Goal: Transaction & Acquisition: Purchase product/service

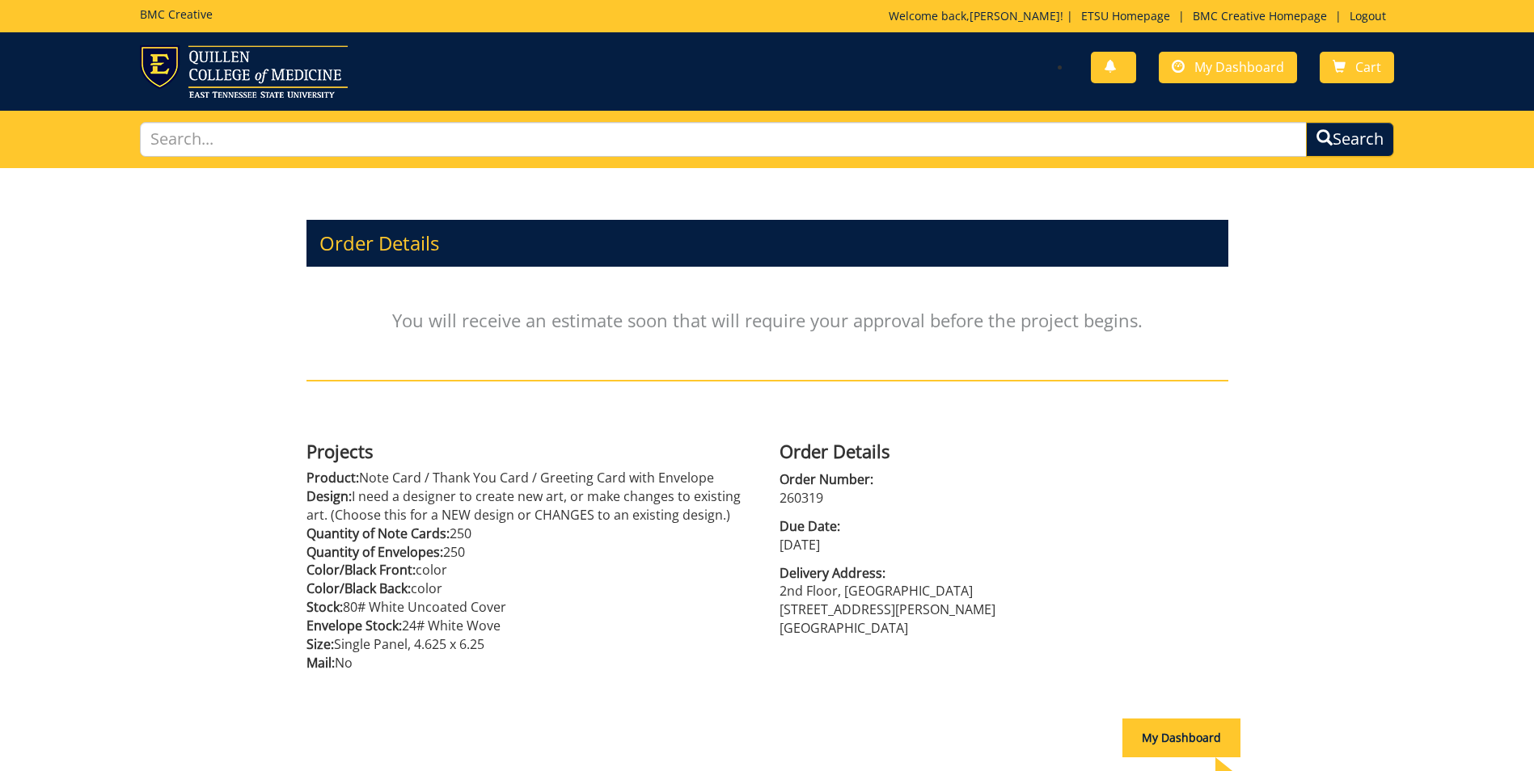
scroll to position [143, 0]
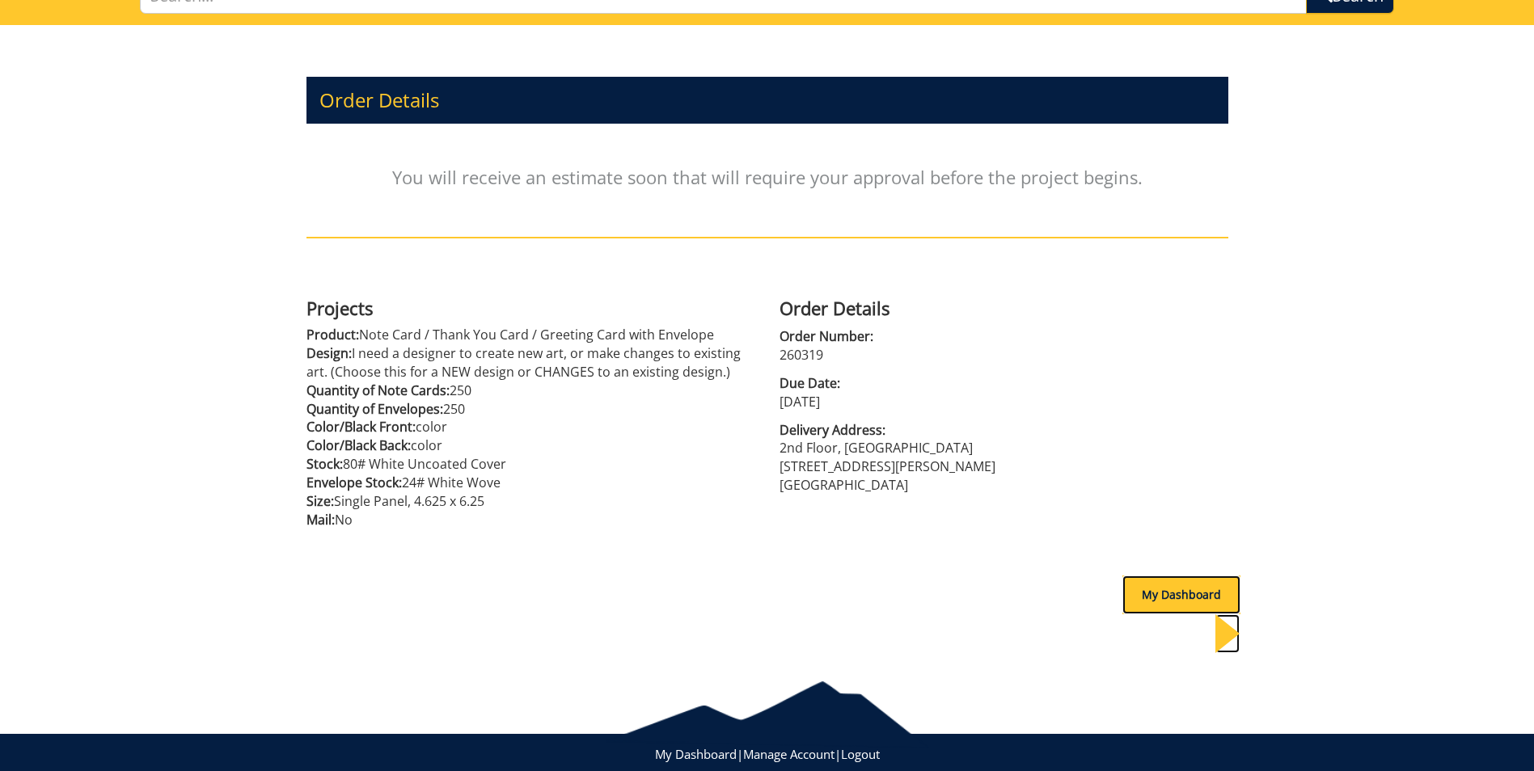
click at [1181, 597] on div "My Dashboard" at bounding box center [1181, 595] width 118 height 39
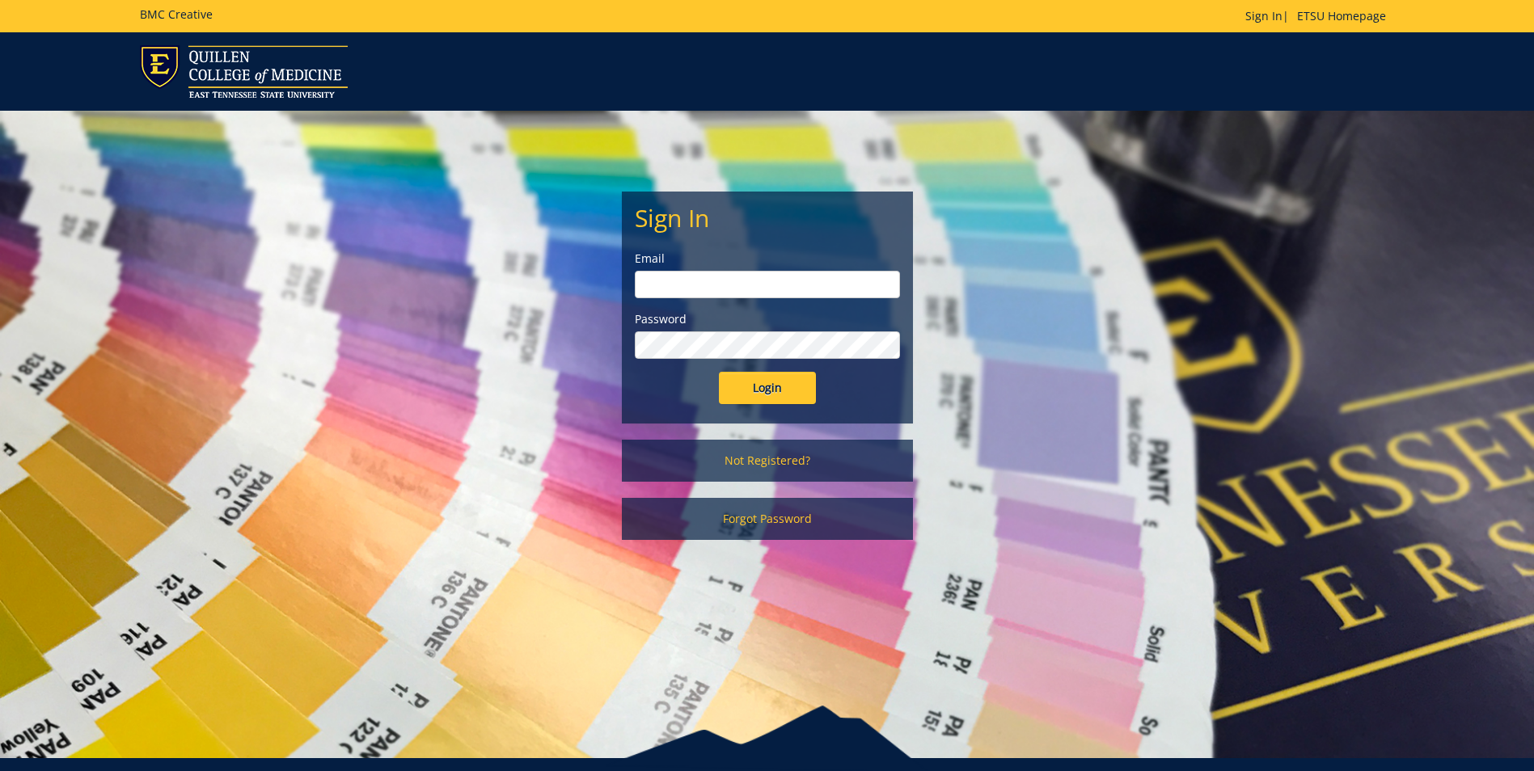
type input "williasd@etsu.edu"
click at [768, 386] on input "Login" at bounding box center [767, 388] width 97 height 32
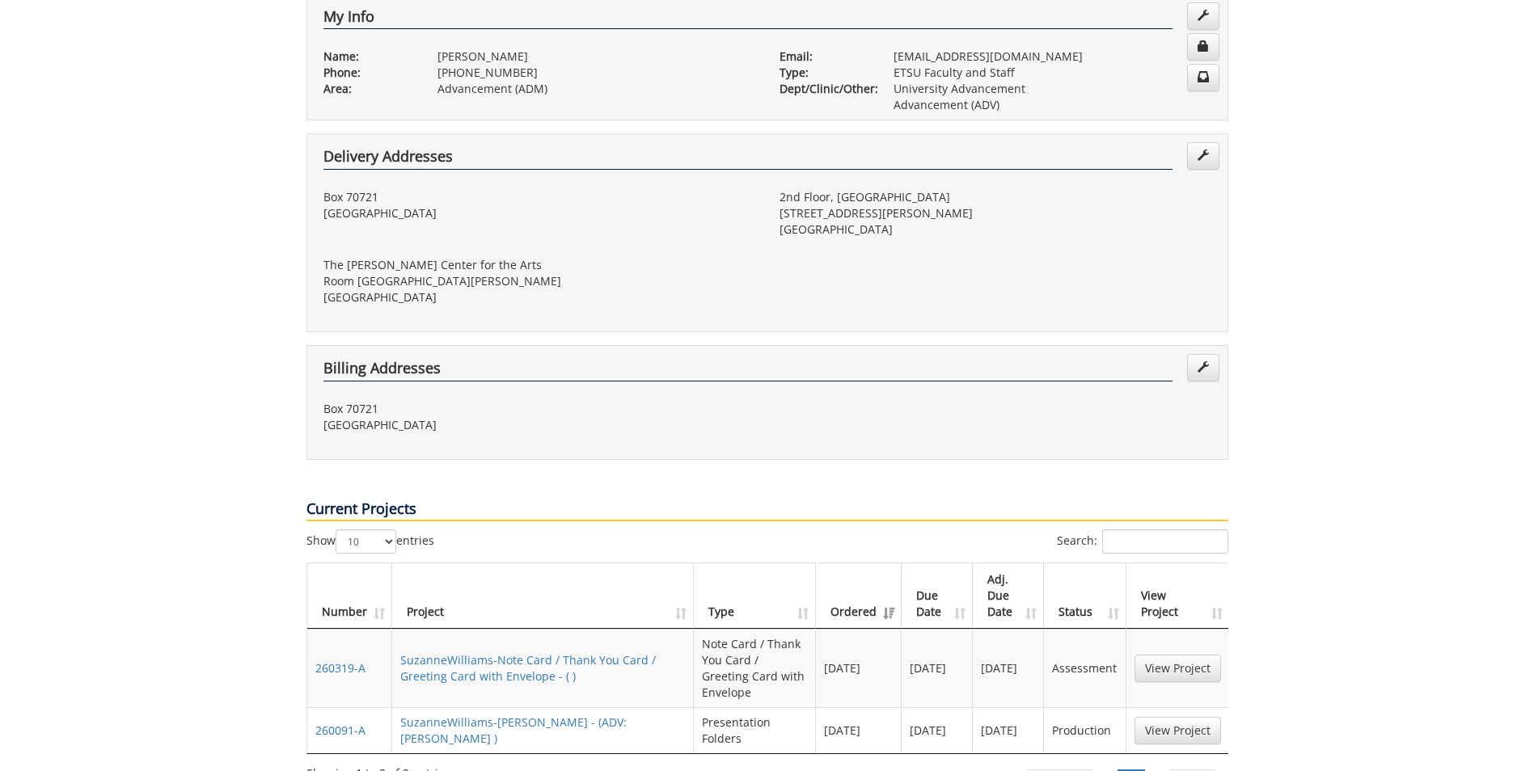
scroll to position [485, 0]
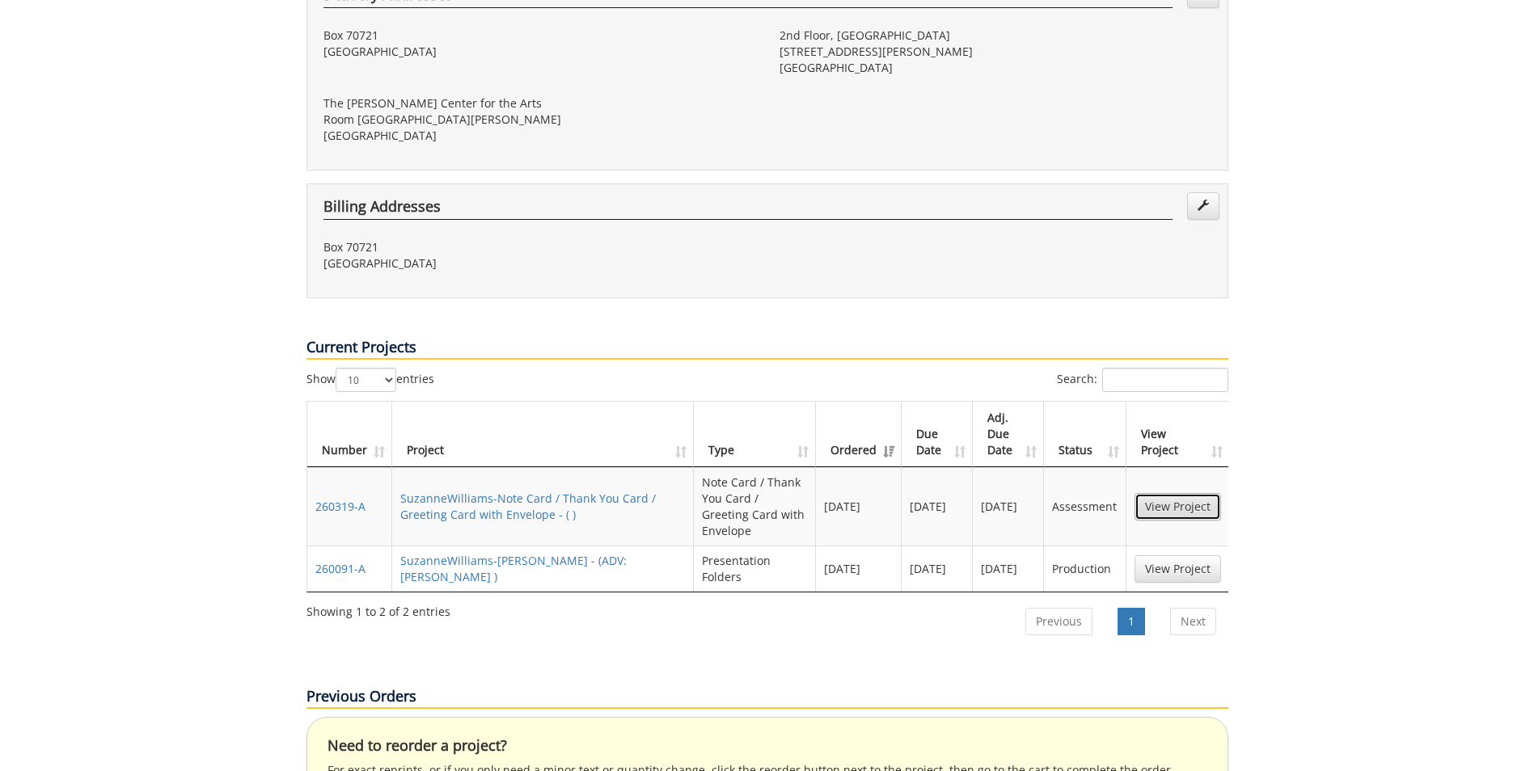
click at [1175, 493] on link "View Project" at bounding box center [1178, 506] width 87 height 27
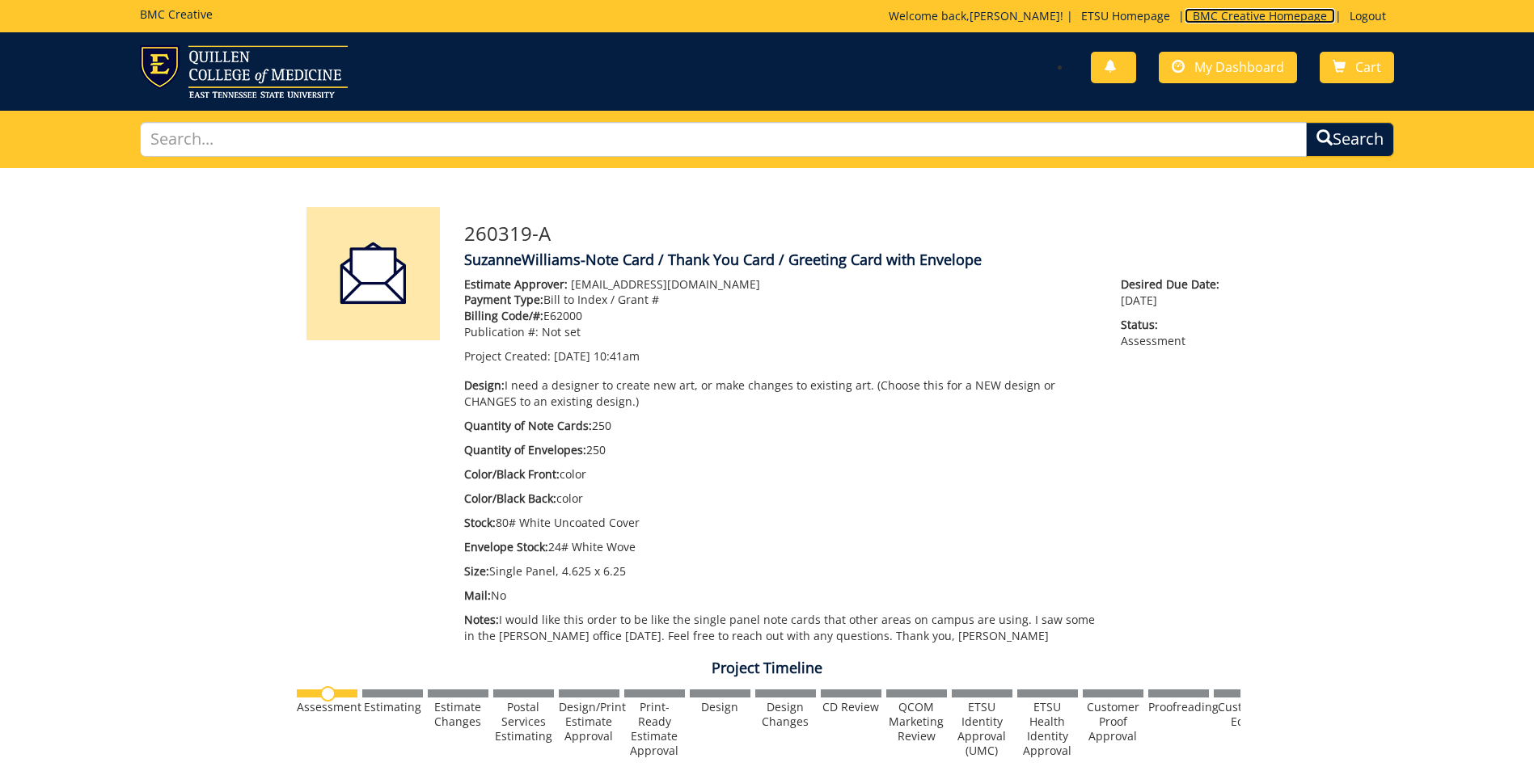
click at [1209, 18] on link "BMC Creative Homepage" at bounding box center [1260, 15] width 150 height 15
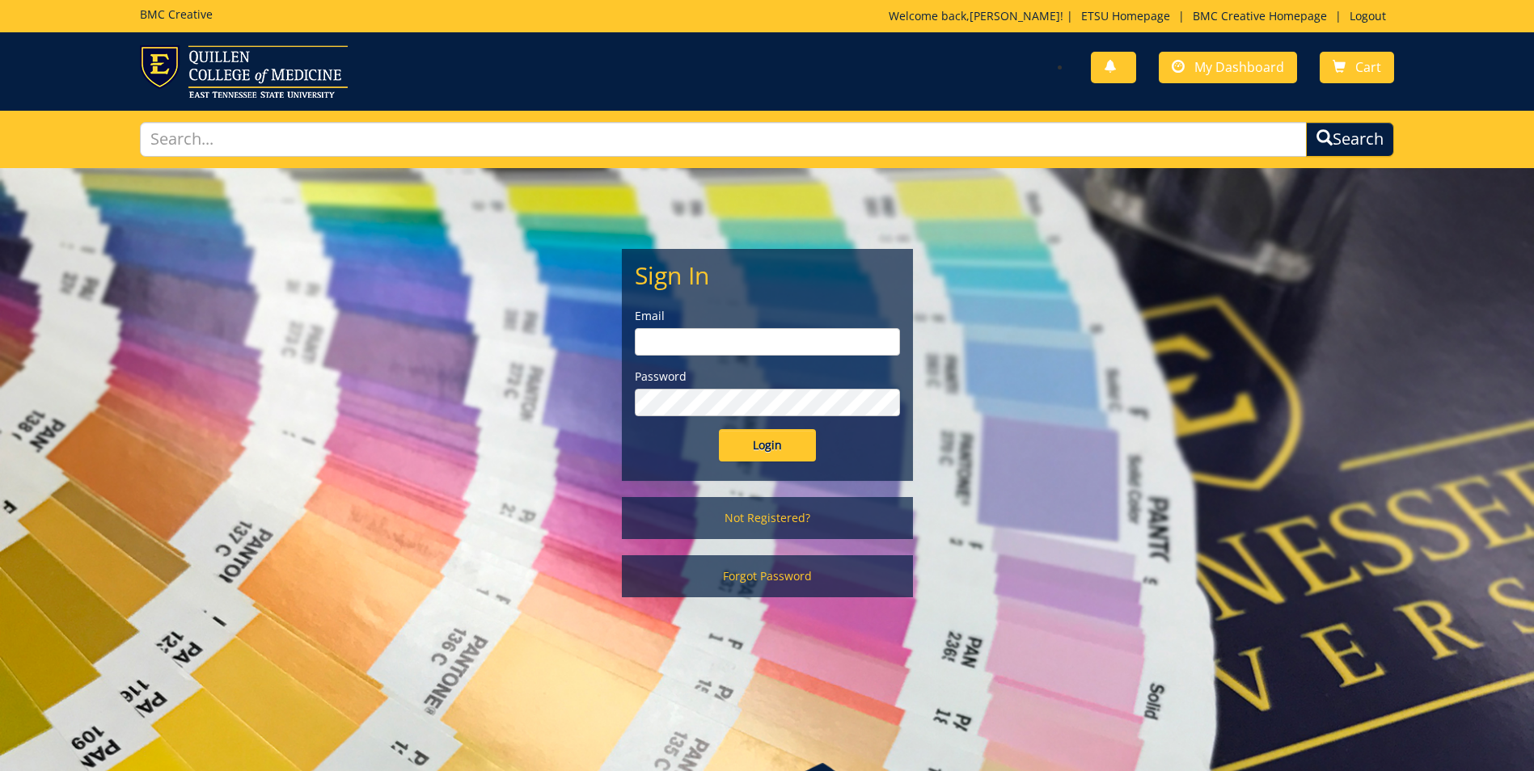
type input "williasd@etsu.edu"
click at [767, 444] on input "Login" at bounding box center [767, 445] width 97 height 32
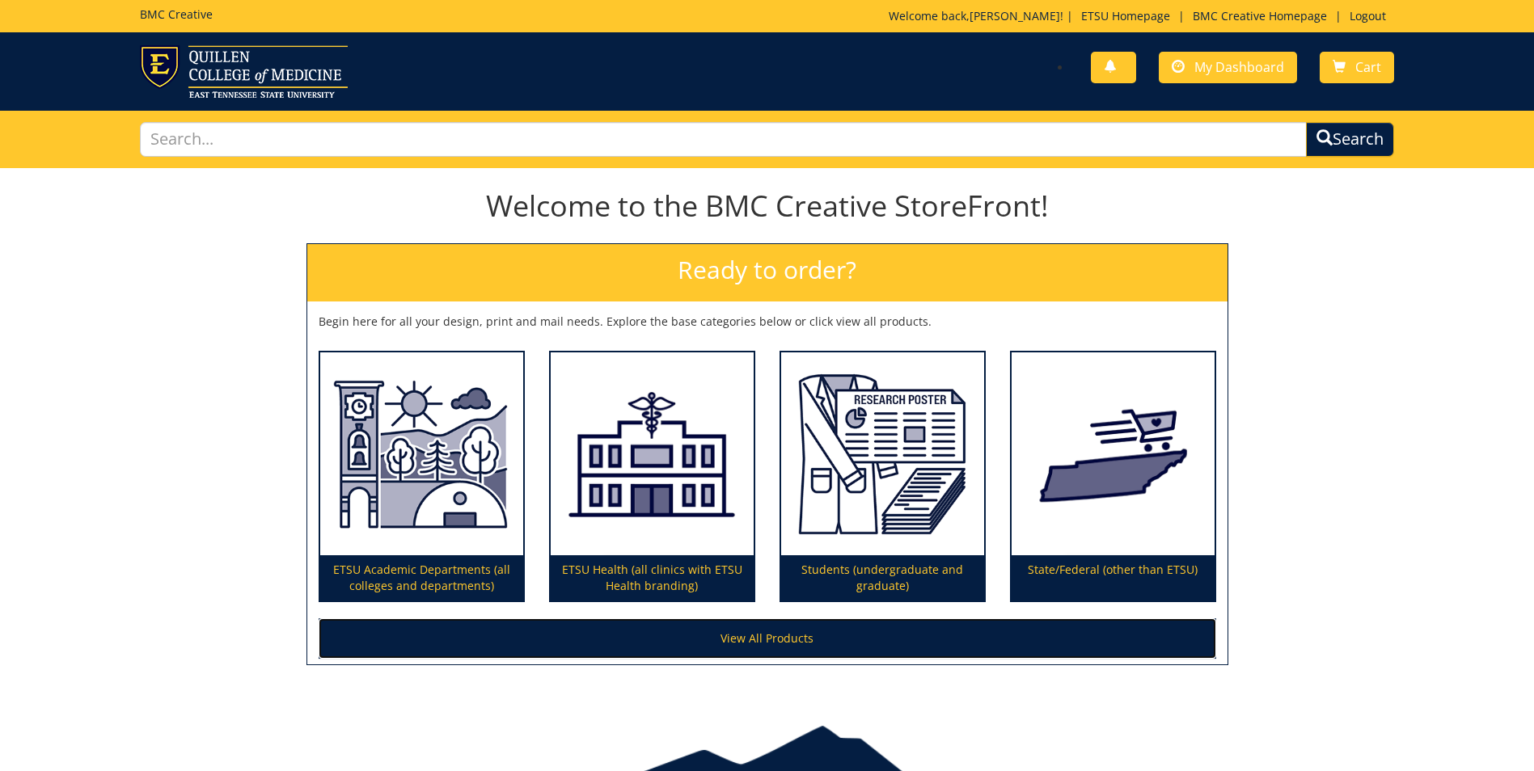
click at [822, 633] on link "View All Products" at bounding box center [768, 639] width 898 height 40
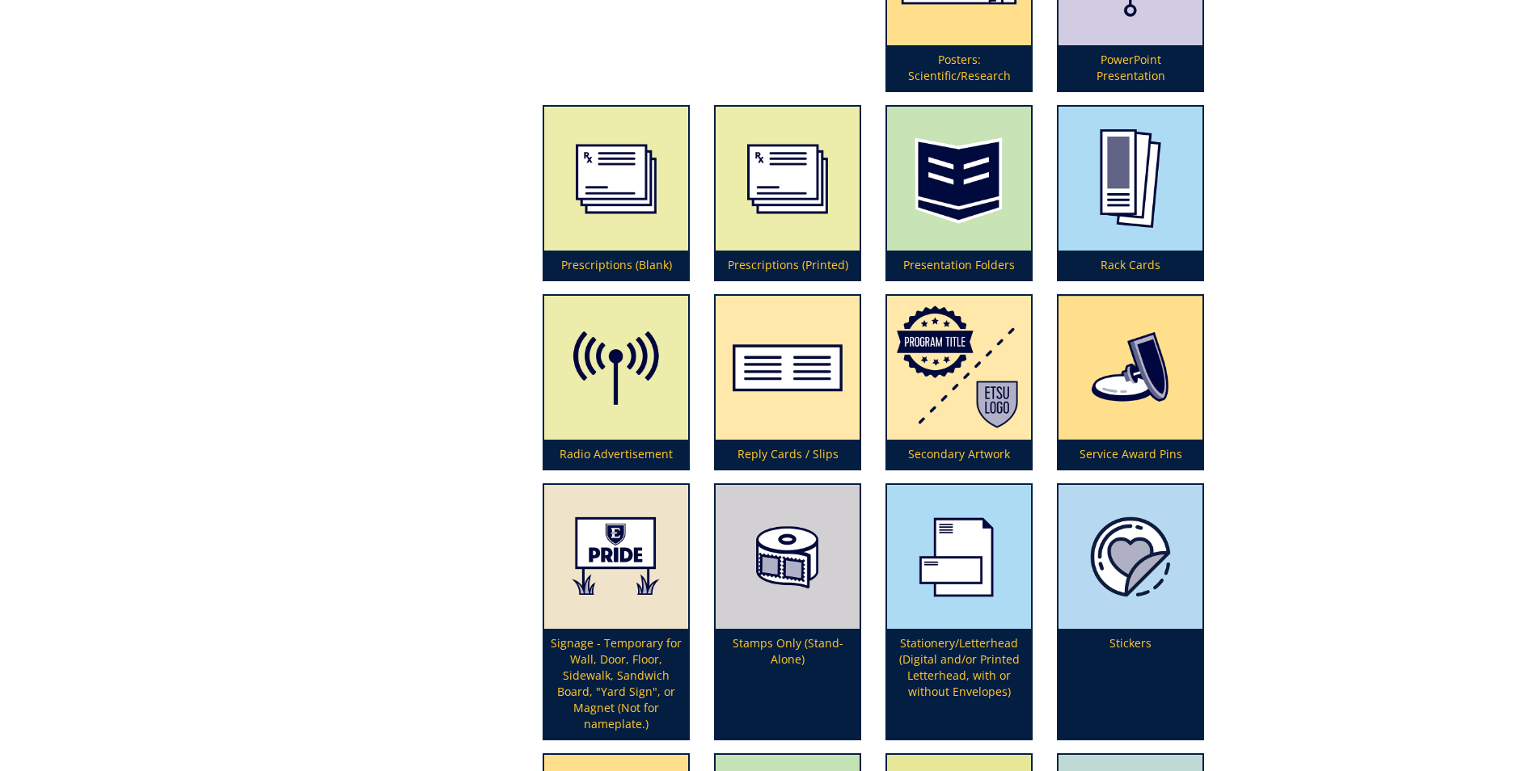
scroll to position [4448, 0]
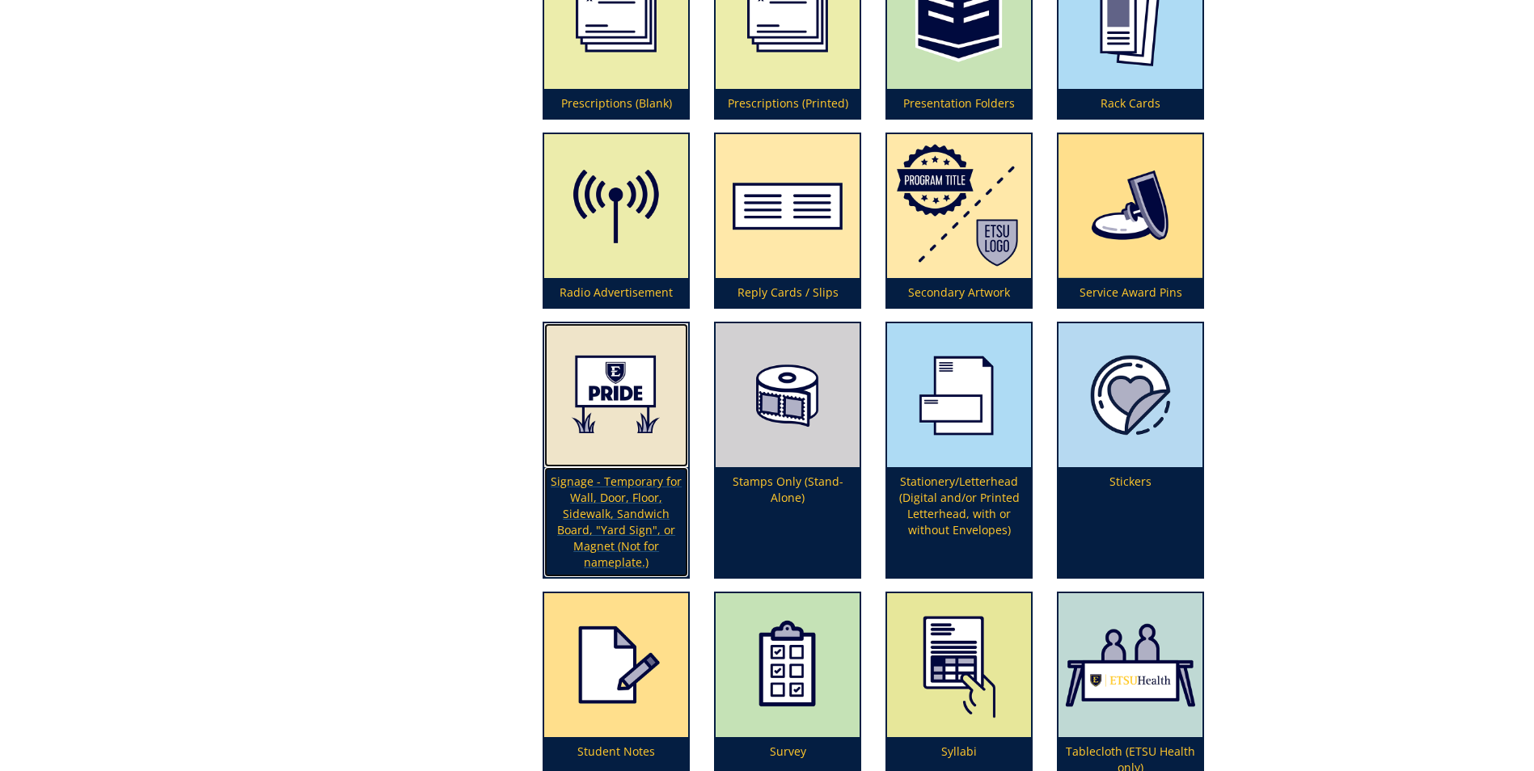
click at [632, 508] on p "Signage - Temporary for Wall, Door, Floor, Sidewalk, Sandwich Board, "Yard Sign…" at bounding box center [616, 522] width 144 height 110
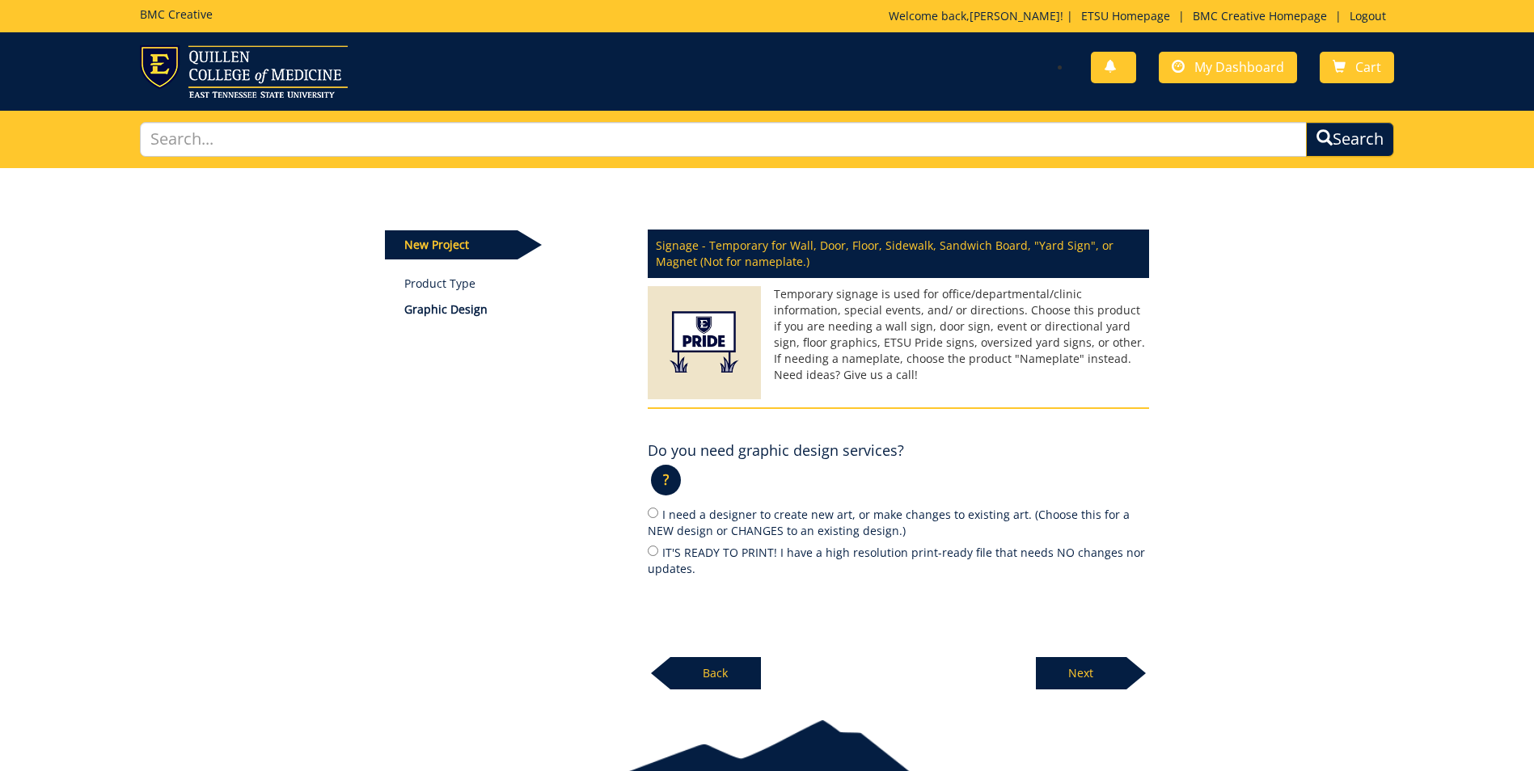
scroll to position [78, 0]
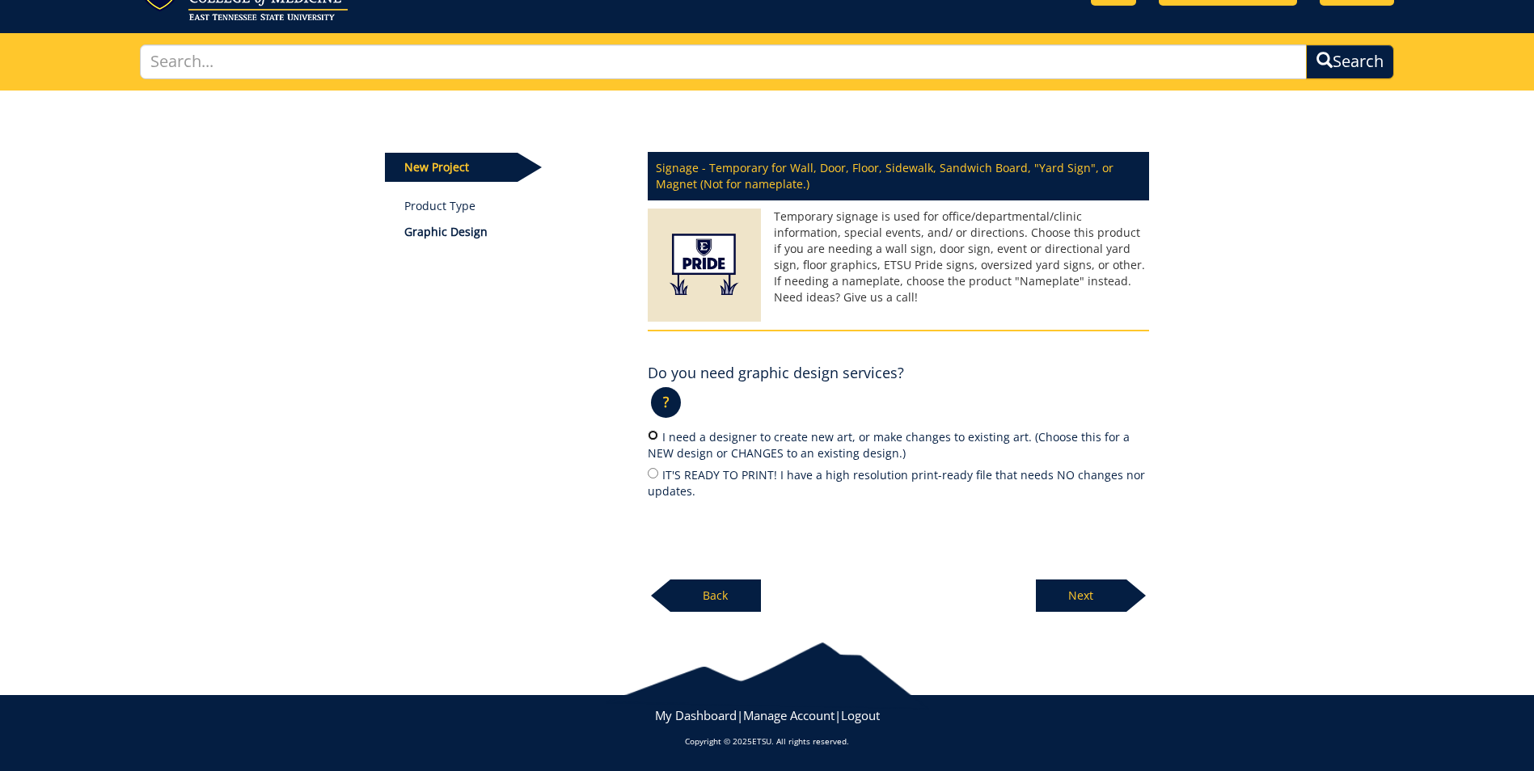
click at [653, 437] on input "I need a designer to create new art, or make changes to existing art. (Choose t…" at bounding box center [653, 435] width 11 height 11
radio input "true"
click at [1087, 590] on p "Next" at bounding box center [1081, 596] width 91 height 32
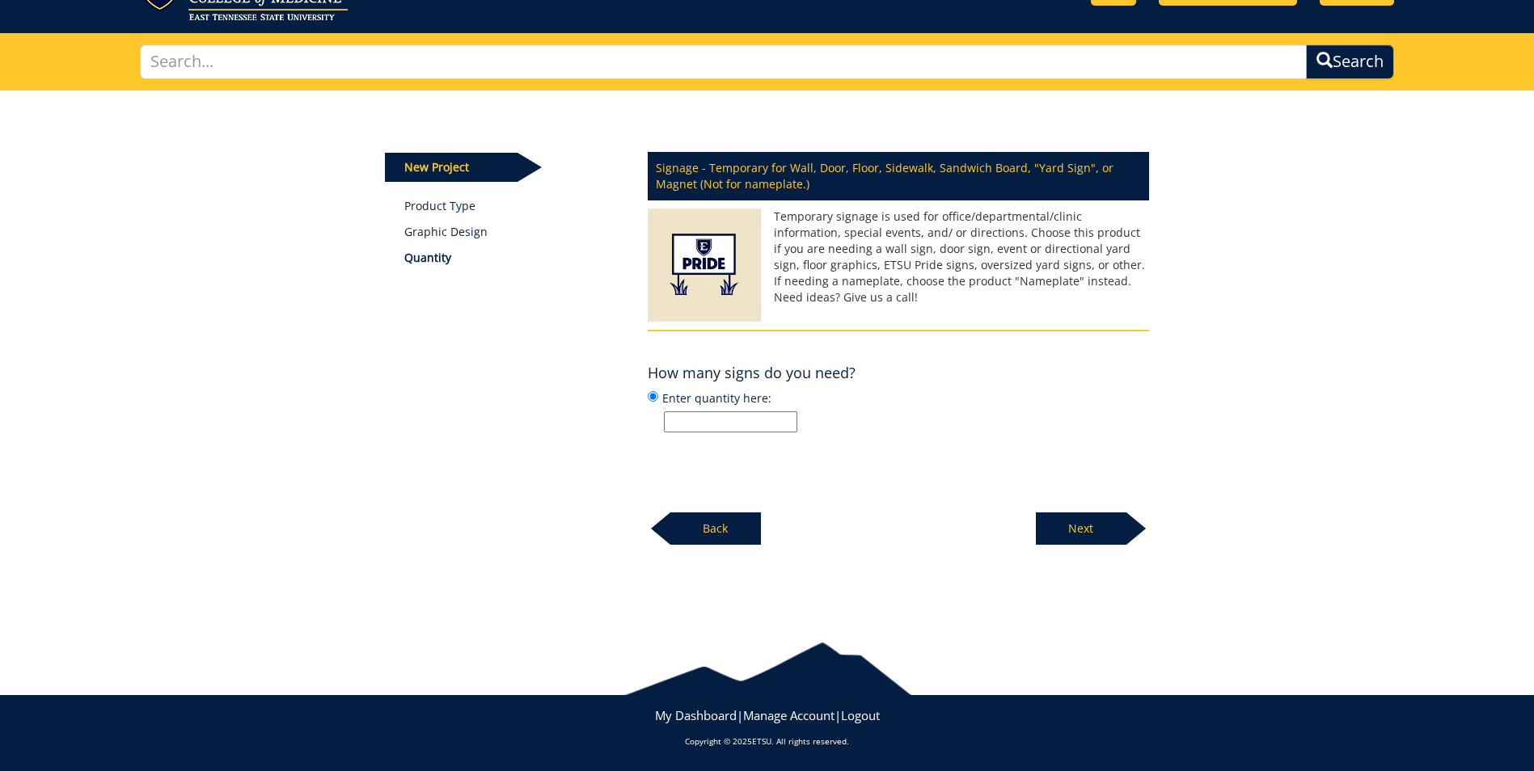
click at [680, 420] on input "Enter quantity here:" at bounding box center [730, 422] width 133 height 21
type input "4"
click at [1090, 532] on p "Next" at bounding box center [1081, 529] width 91 height 32
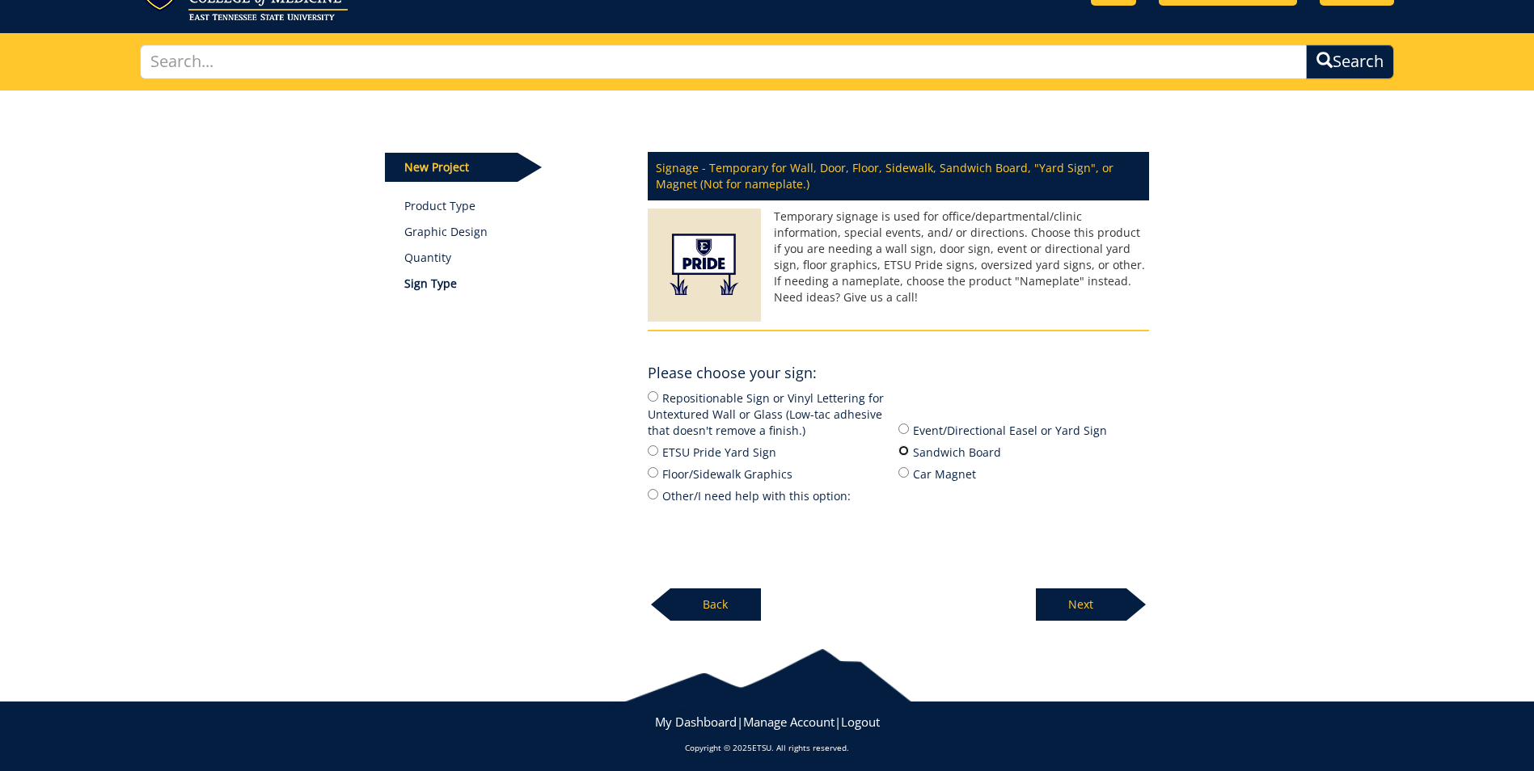
click at [905, 452] on input "Sandwich Board" at bounding box center [903, 451] width 11 height 11
radio input "true"
click at [1095, 609] on p "Next" at bounding box center [1081, 605] width 91 height 32
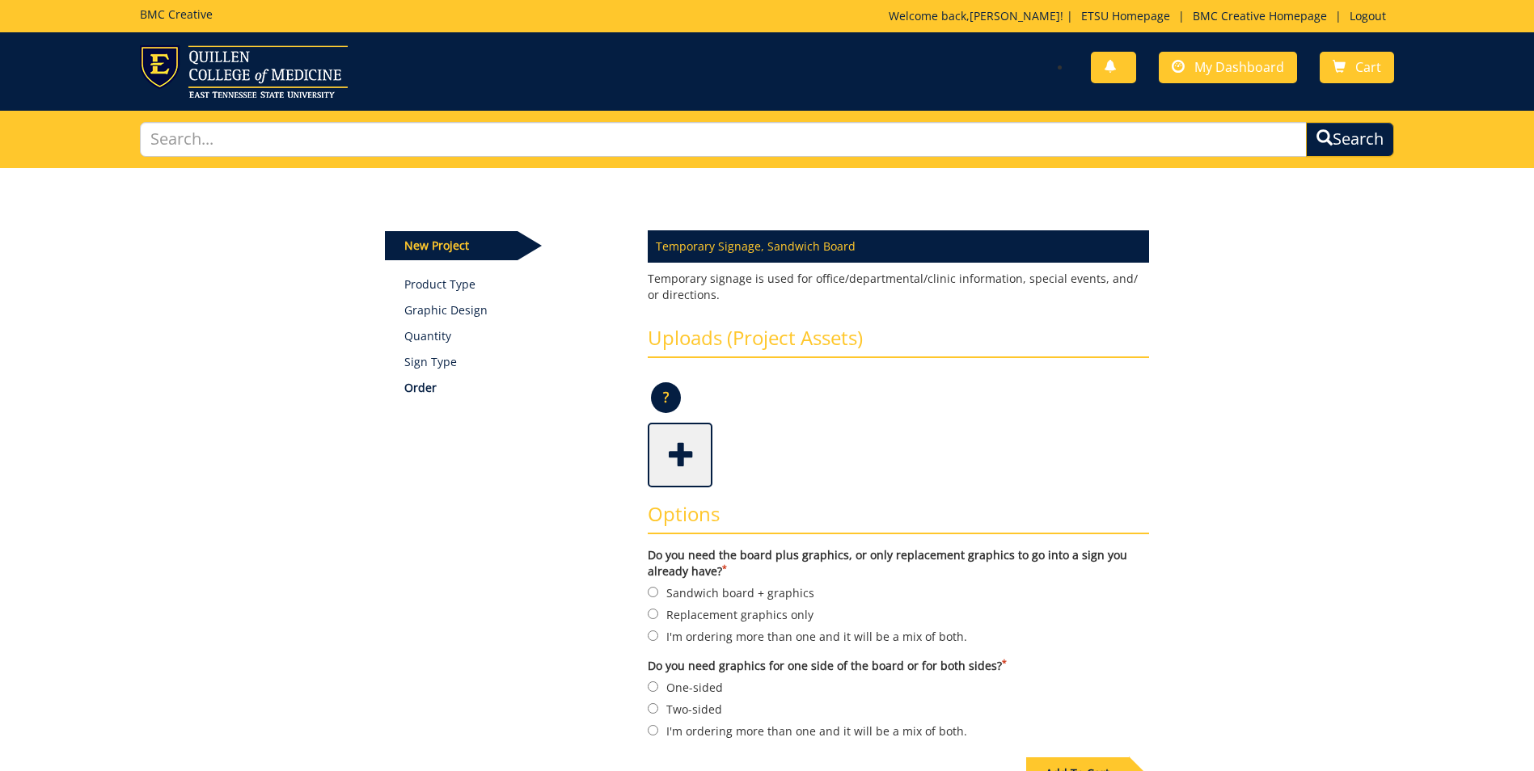
scroll to position [162, 0]
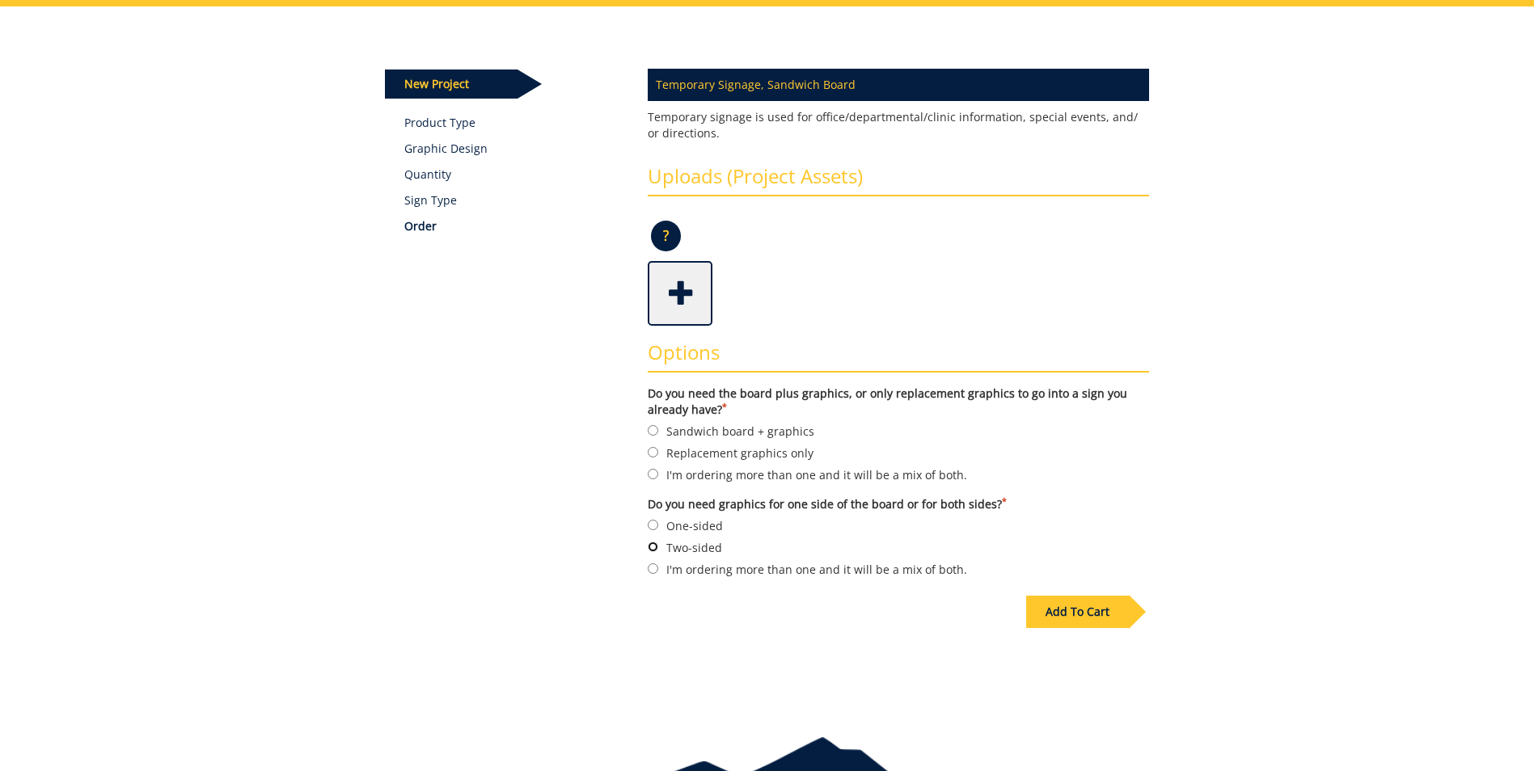
click at [652, 547] on input "Two-sided" at bounding box center [653, 547] width 11 height 11
radio input "true"
click at [653, 429] on input "Sandwich board + graphics" at bounding box center [653, 430] width 11 height 11
radio input "true"
click at [1105, 614] on div "Add To Cart" at bounding box center [1077, 612] width 103 height 32
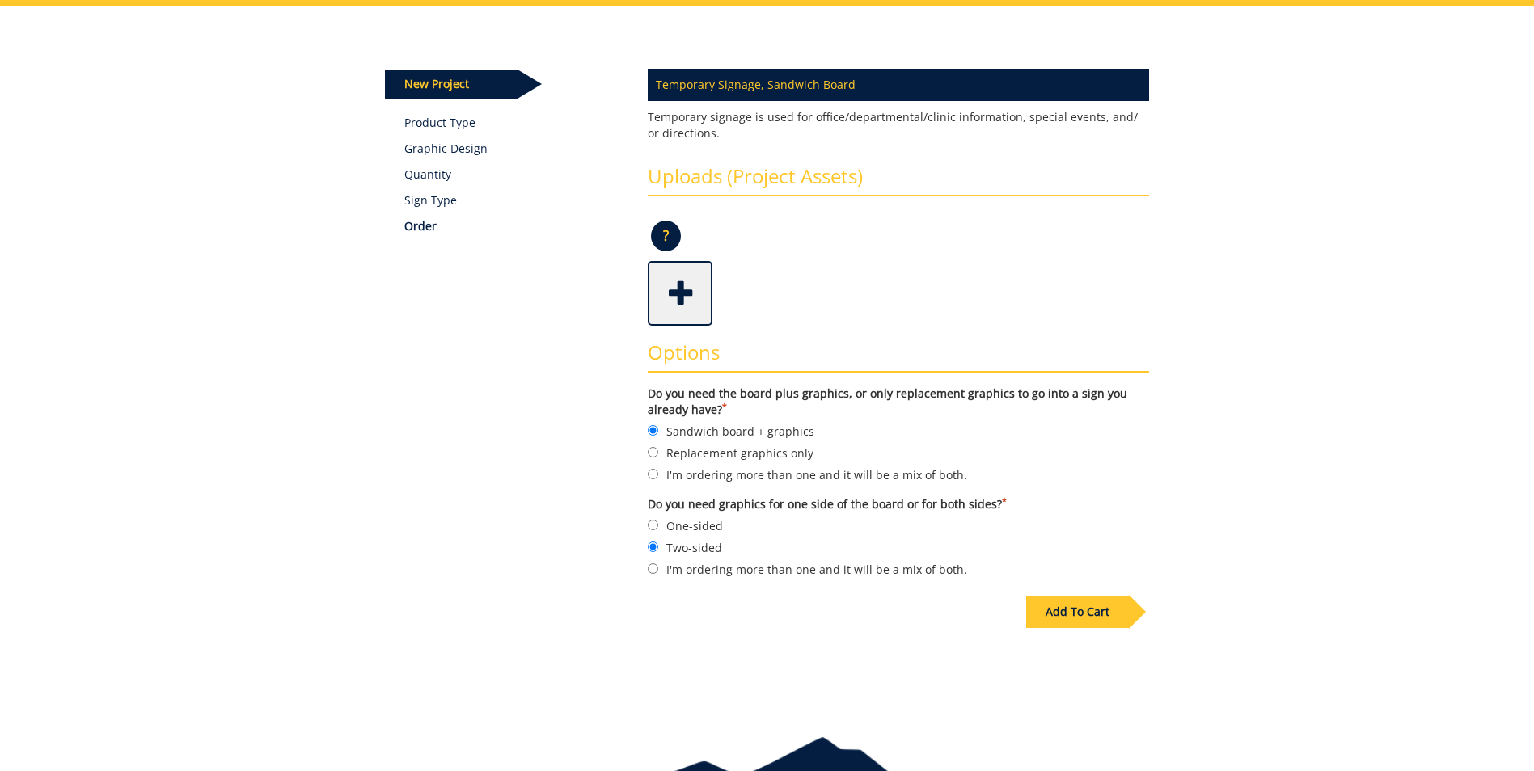
scroll to position [78, 0]
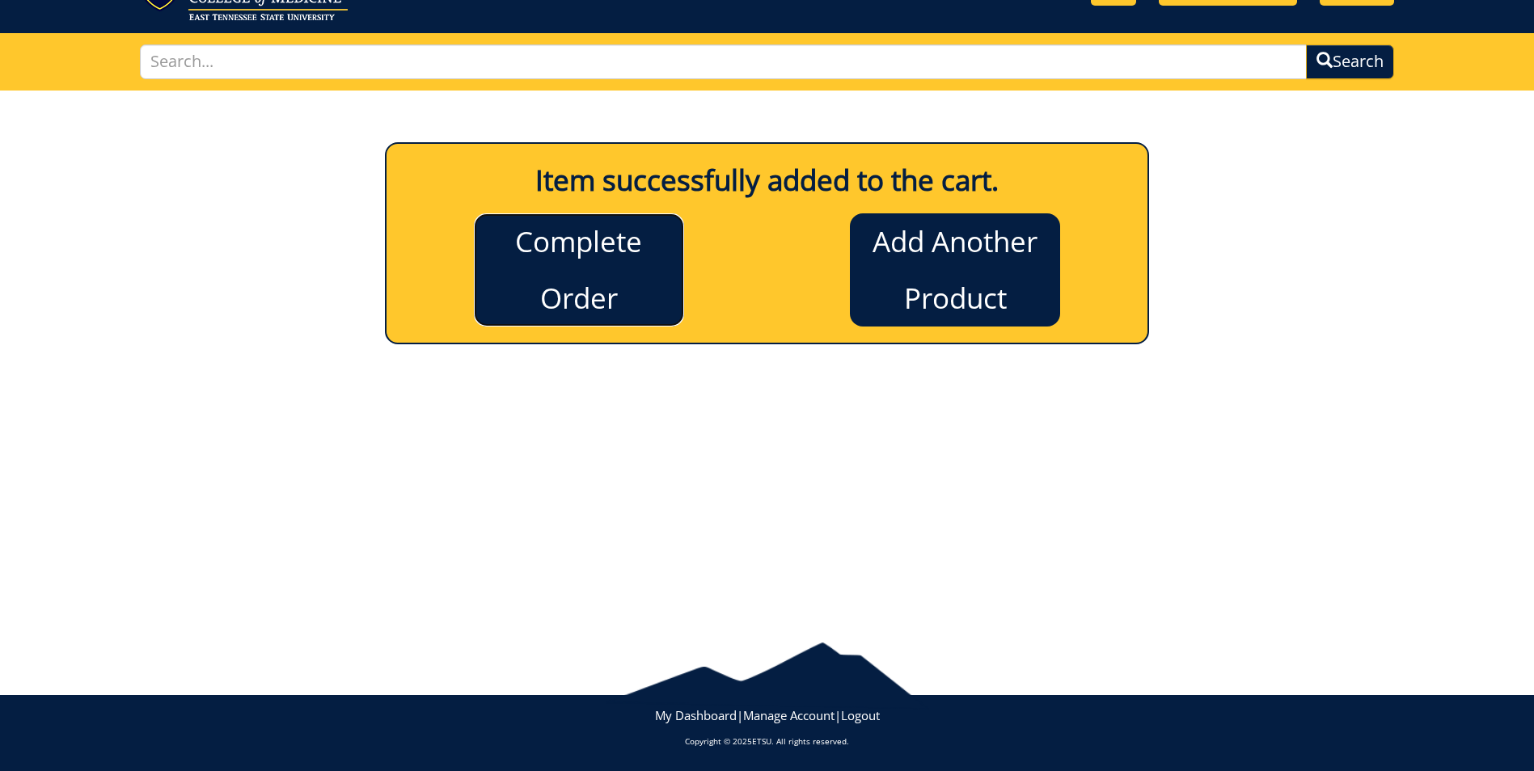
click at [658, 277] on link "Complete Order" at bounding box center [579, 269] width 210 height 113
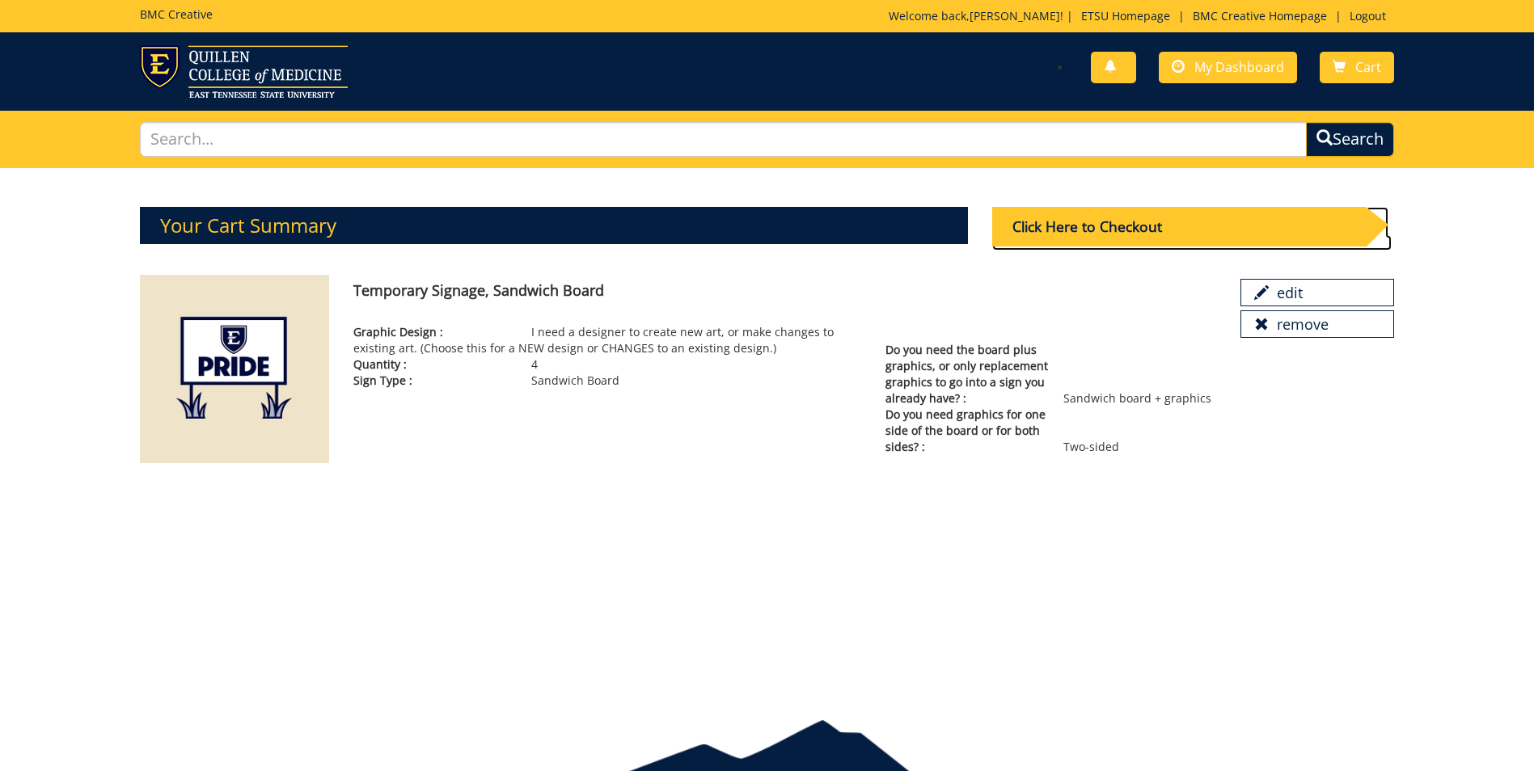
click at [1194, 231] on div "Click Here to Checkout" at bounding box center [1179, 227] width 374 height 40
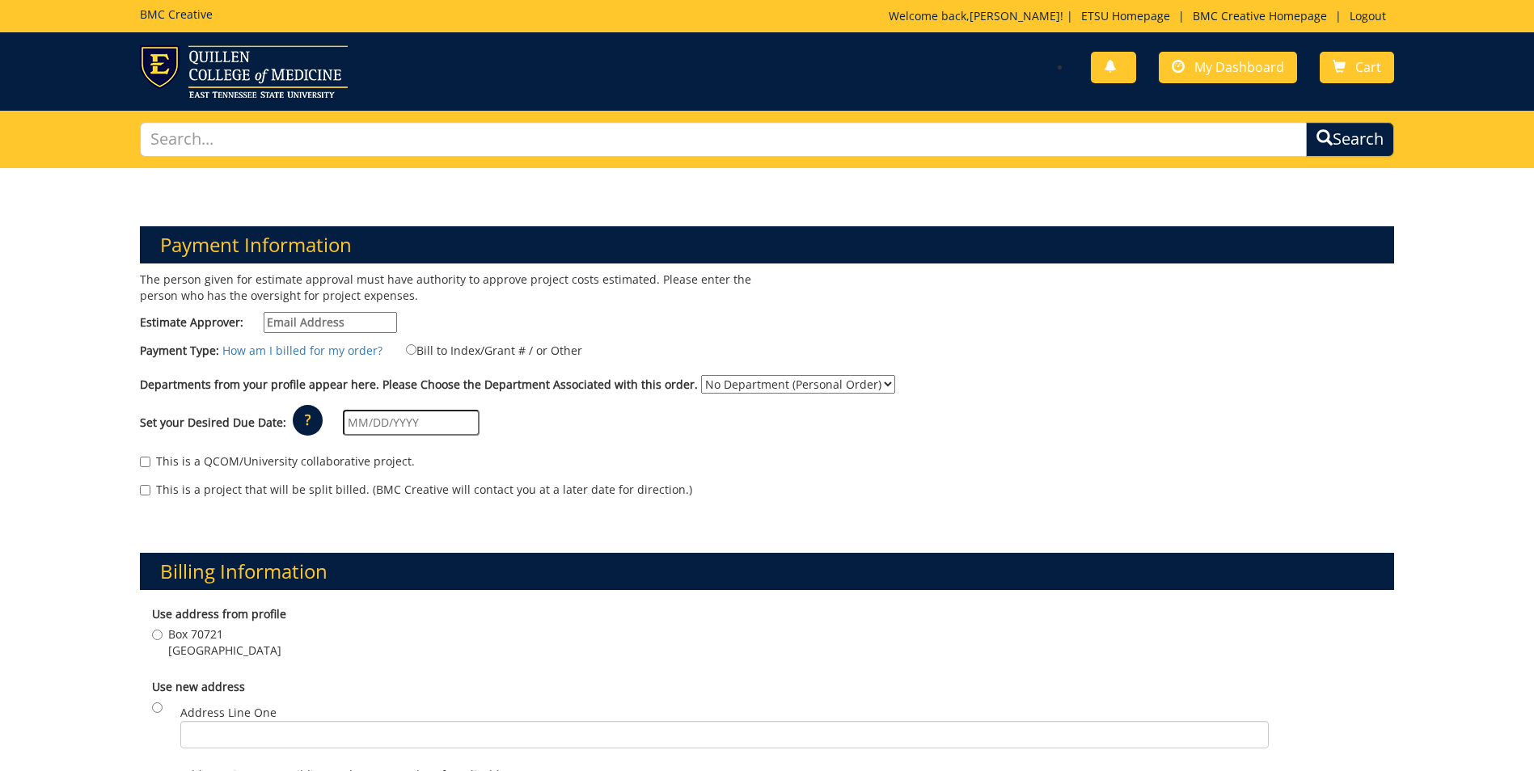
click at [372, 317] on input "Estimate Approver:" at bounding box center [330, 322] width 133 height 21
type input "williasd@etsu.edu"
type input "09/09/2025"
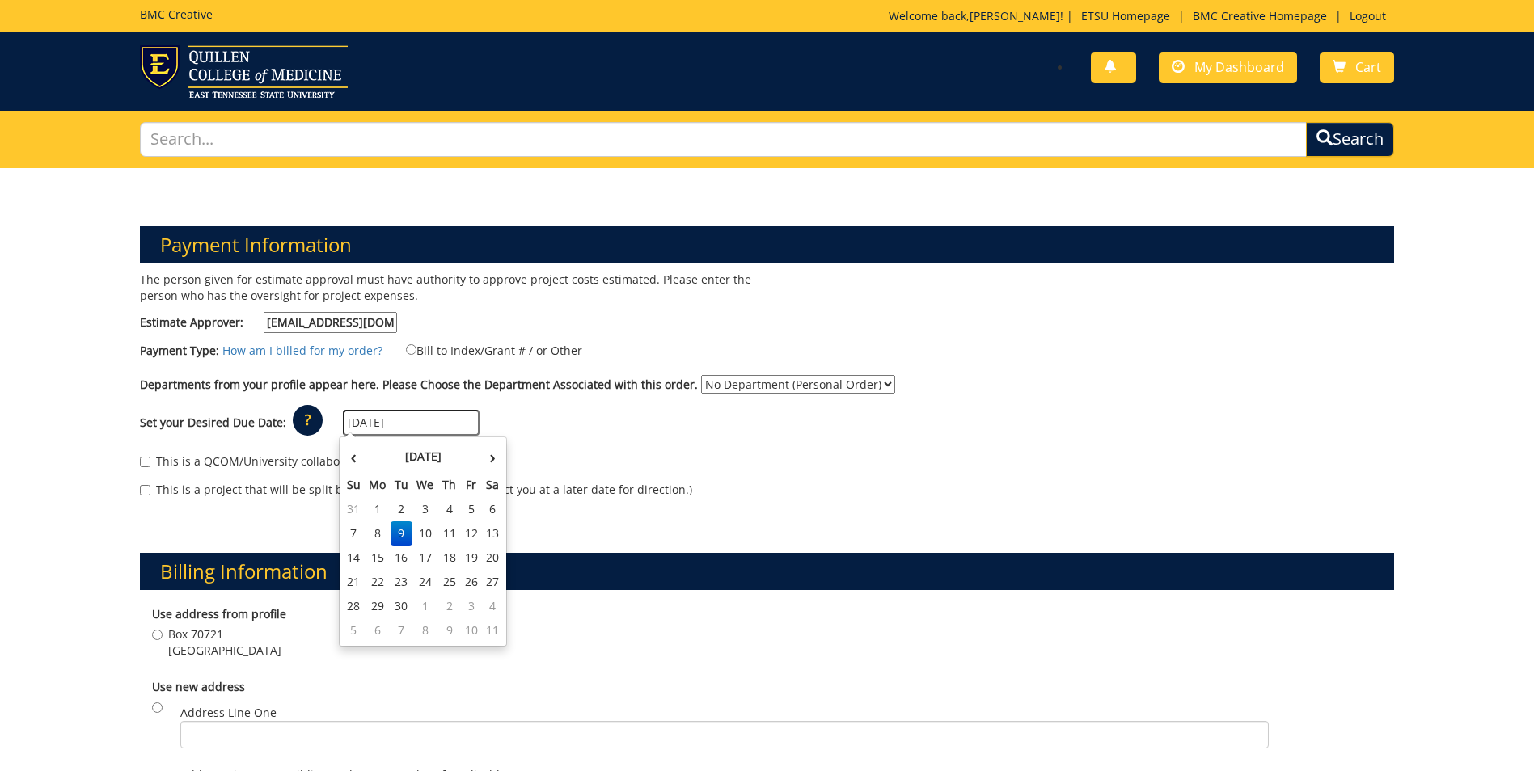
click at [629, 437] on div "Set your Desired Due Date: ? × How long will my project take to finish? : Pleas…" at bounding box center [767, 423] width 1278 height 44
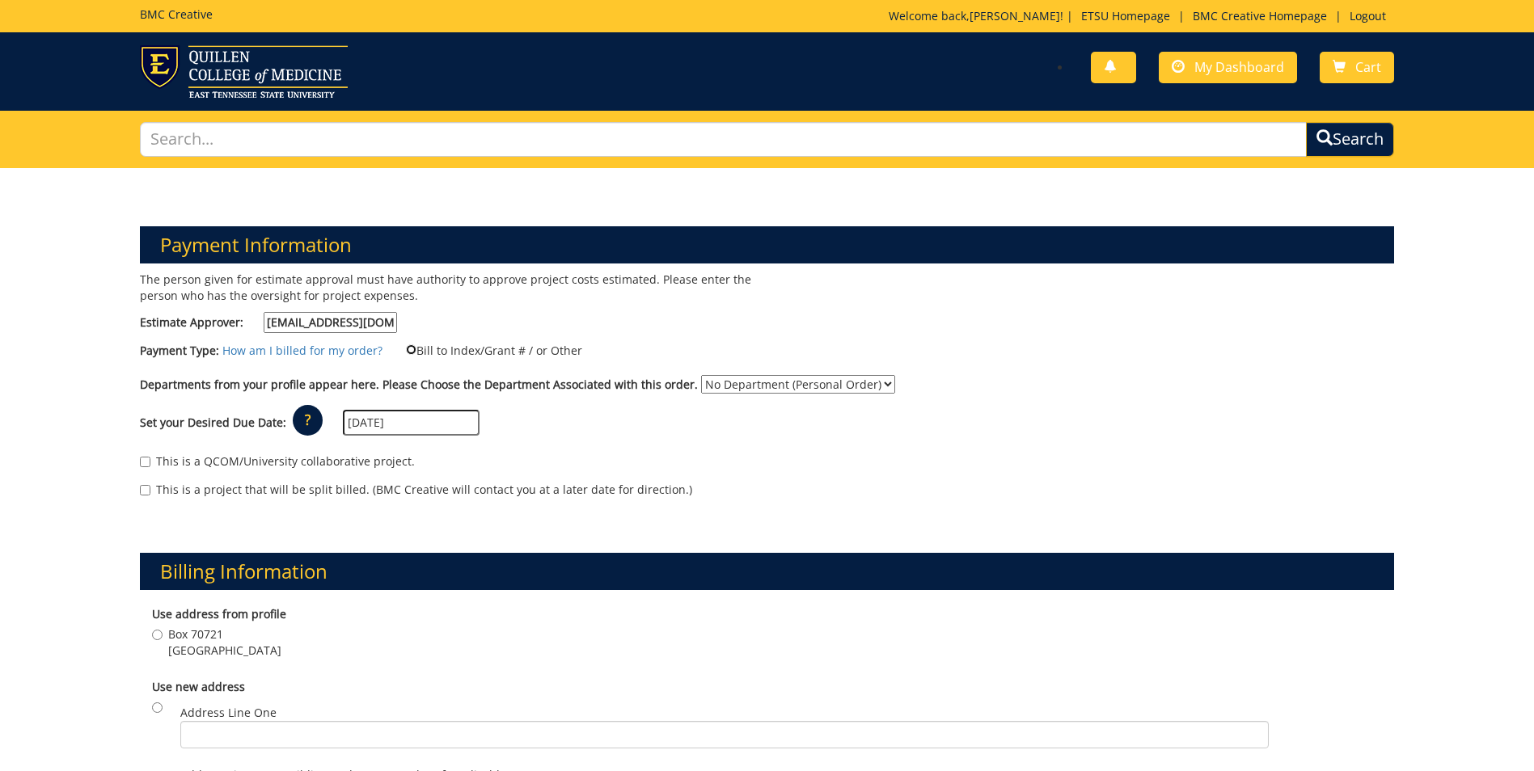
click at [406, 350] on input "Bill to Index/Grant # / or Other" at bounding box center [411, 349] width 11 height 11
radio input "true"
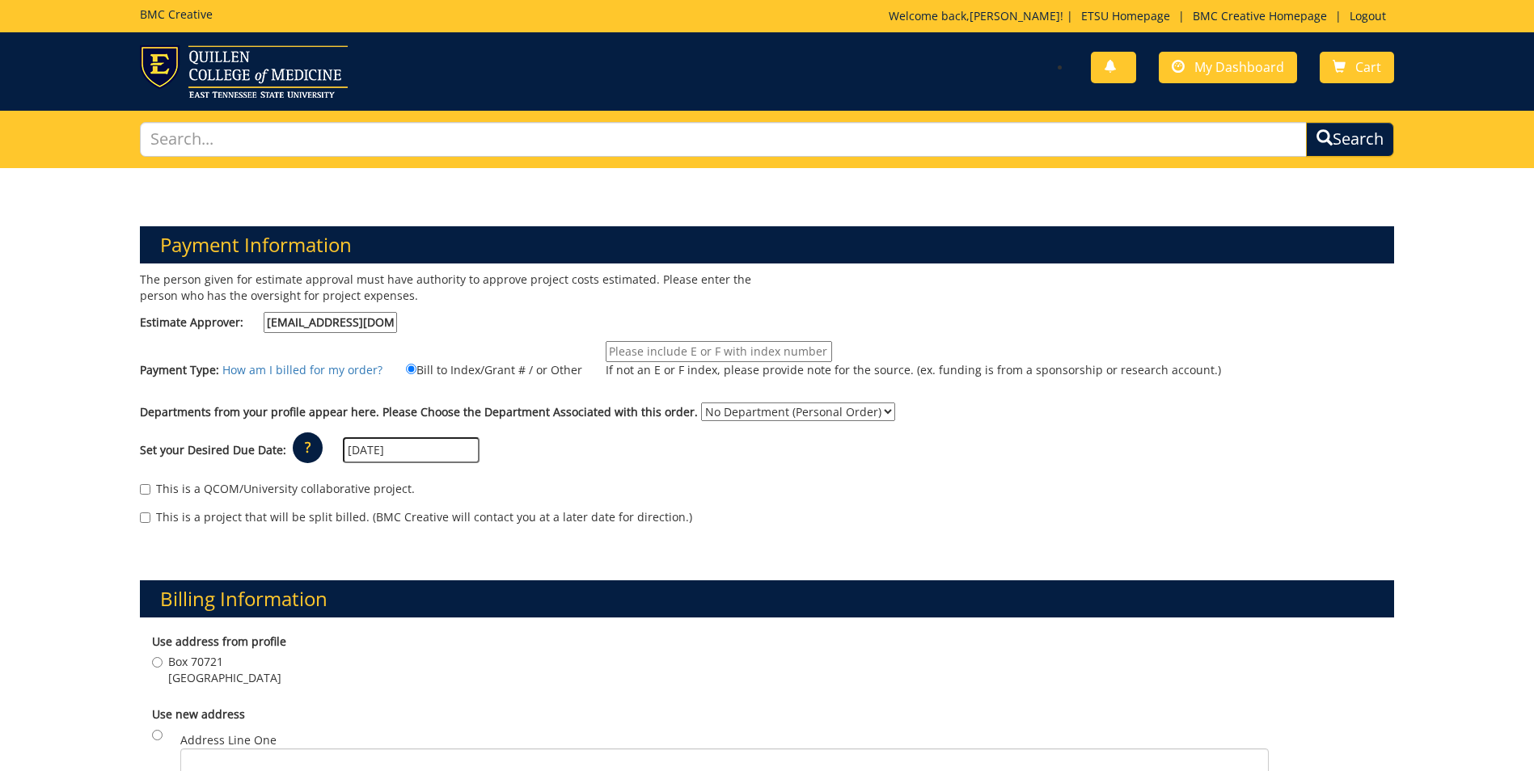
click at [618, 349] on input "If not an E or F index, please provide note for the source. (ex. funding is fro…" at bounding box center [719, 351] width 226 height 21
type input "E62000"
click at [872, 408] on select "No Department (Personal Order) University Advancement Advancement (ADV)" at bounding box center [798, 412] width 194 height 19
select select "187"
click at [701, 403] on select "No Department (Personal Order) University Advancement Advancement (ADV)" at bounding box center [798, 412] width 194 height 19
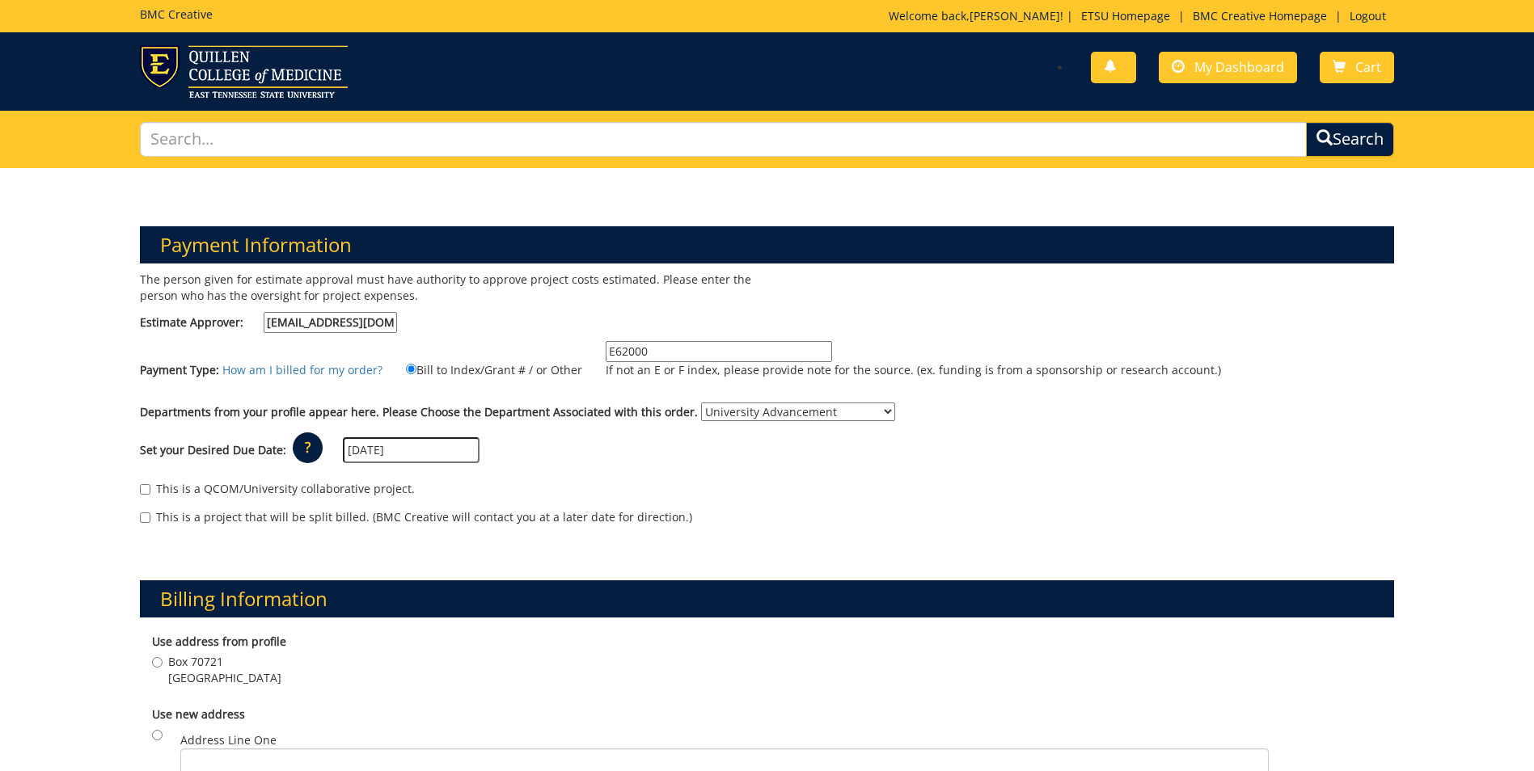
click at [615, 452] on div "Set your Desired Due Date: ? × How long will my project take to finish? : Pleas…" at bounding box center [767, 451] width 1278 height 44
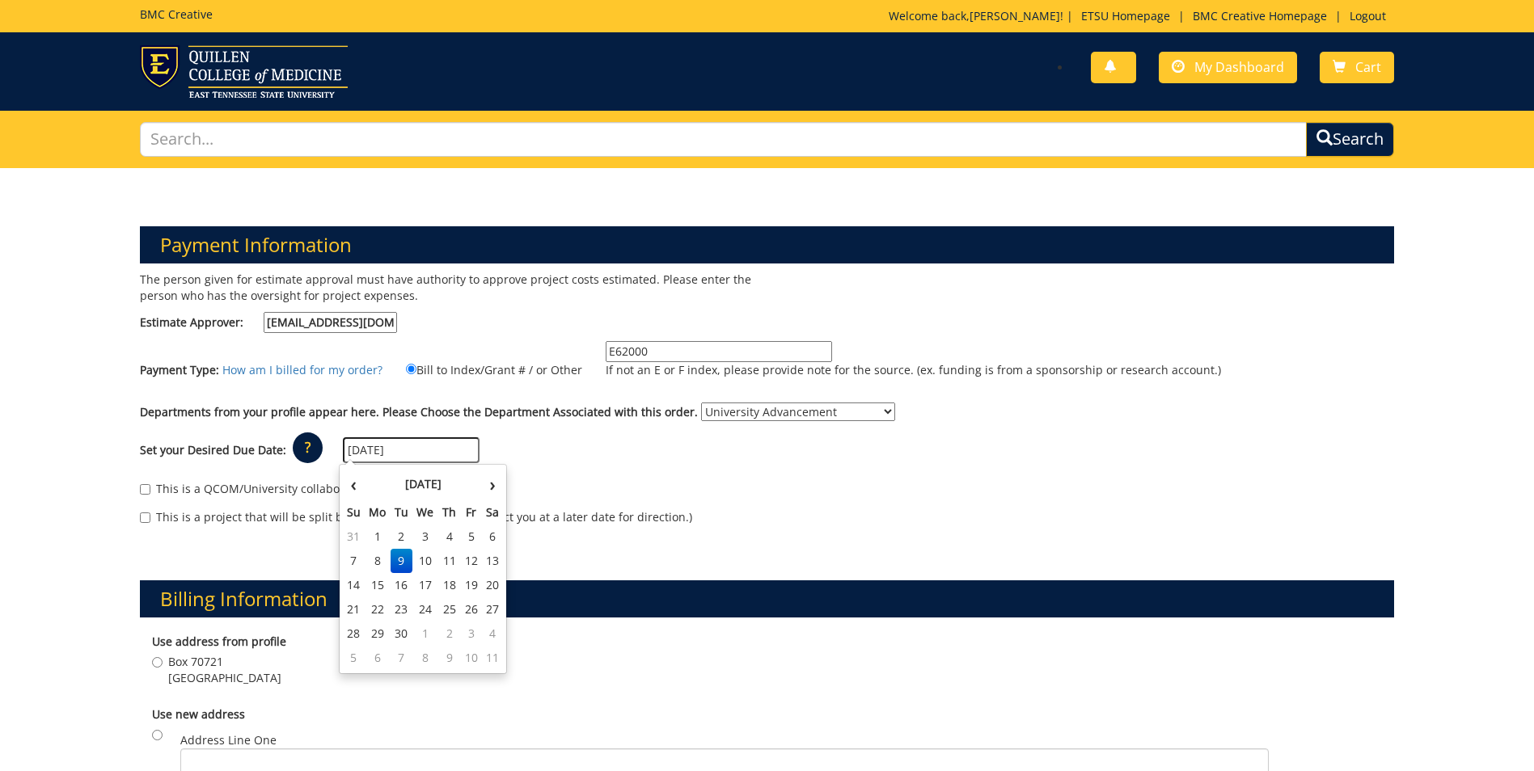
drag, startPoint x: 412, startPoint y: 450, endPoint x: 327, endPoint y: 451, distance: 84.9
click at [327, 451] on div "Set your Desired Due Date: ? × How long will my project take to finish? : Pleas…" at bounding box center [767, 451] width 1278 height 44
click at [351, 487] on th "‹" at bounding box center [354, 484] width 22 height 32
click at [455, 635] on td "28" at bounding box center [449, 634] width 23 height 24
type input "[DATE]"
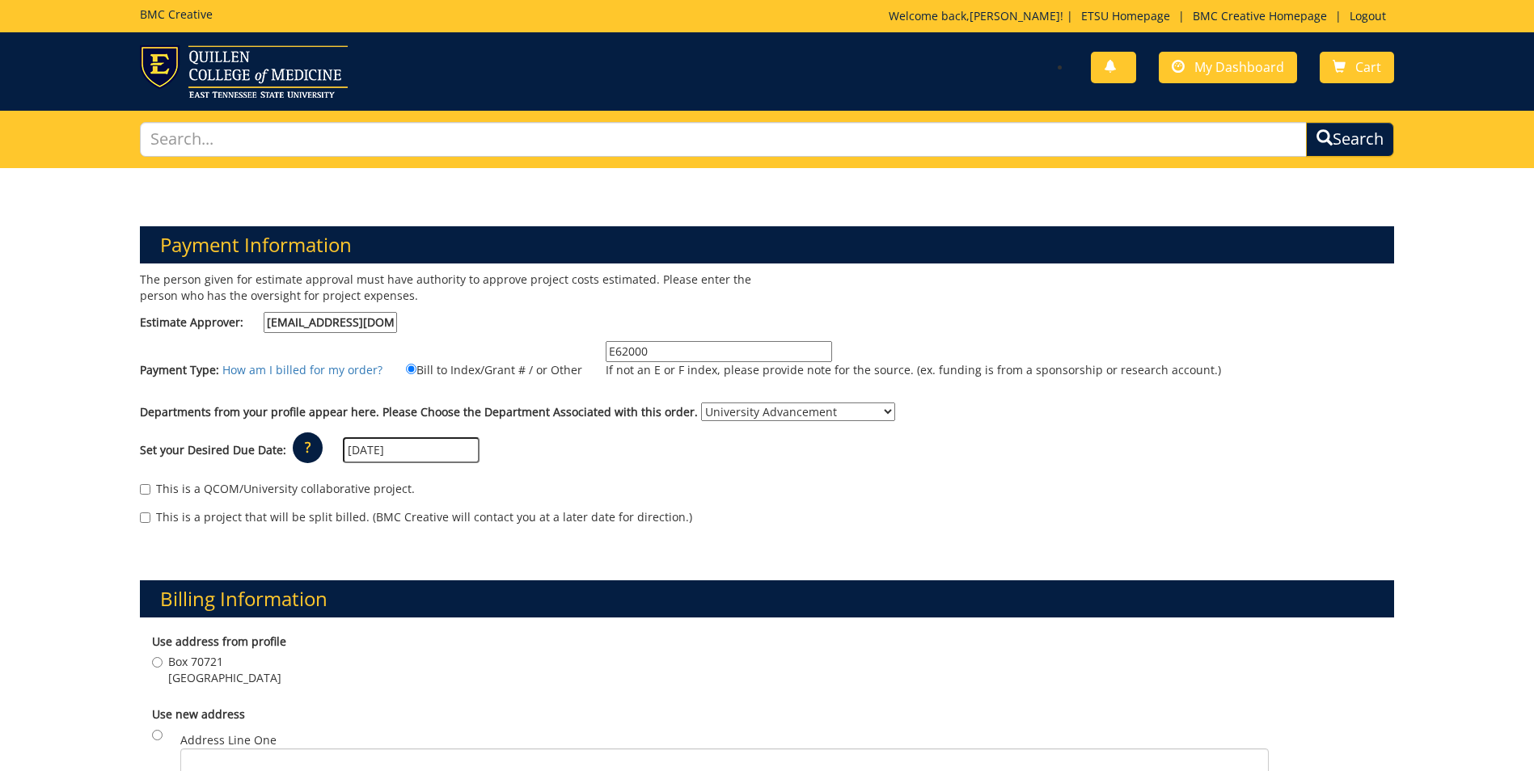
click at [698, 468] on div "Set your Desired Due Date: ? × How long will my project take to finish? : Pleas…" at bounding box center [767, 451] width 1278 height 44
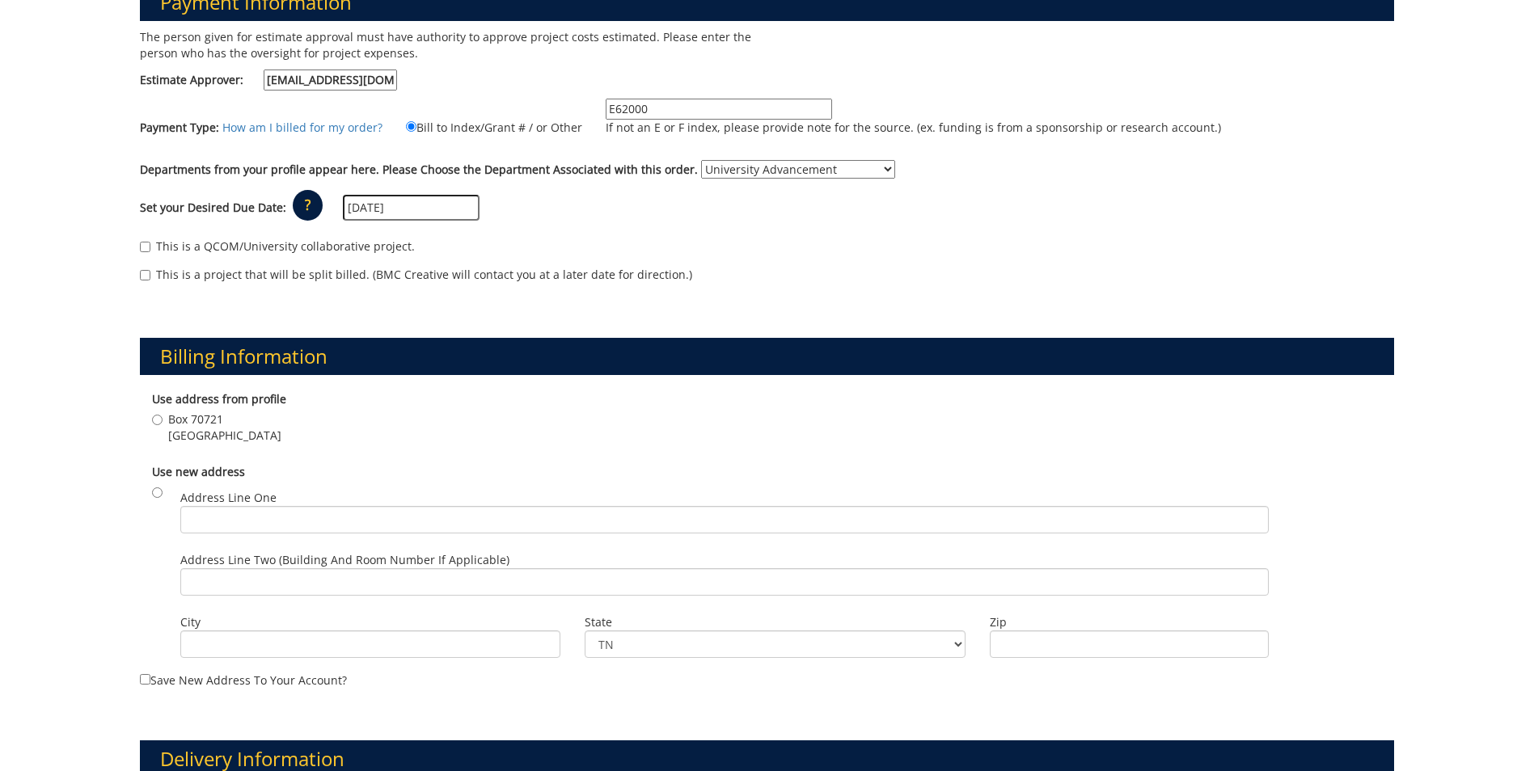
scroll to position [323, 0]
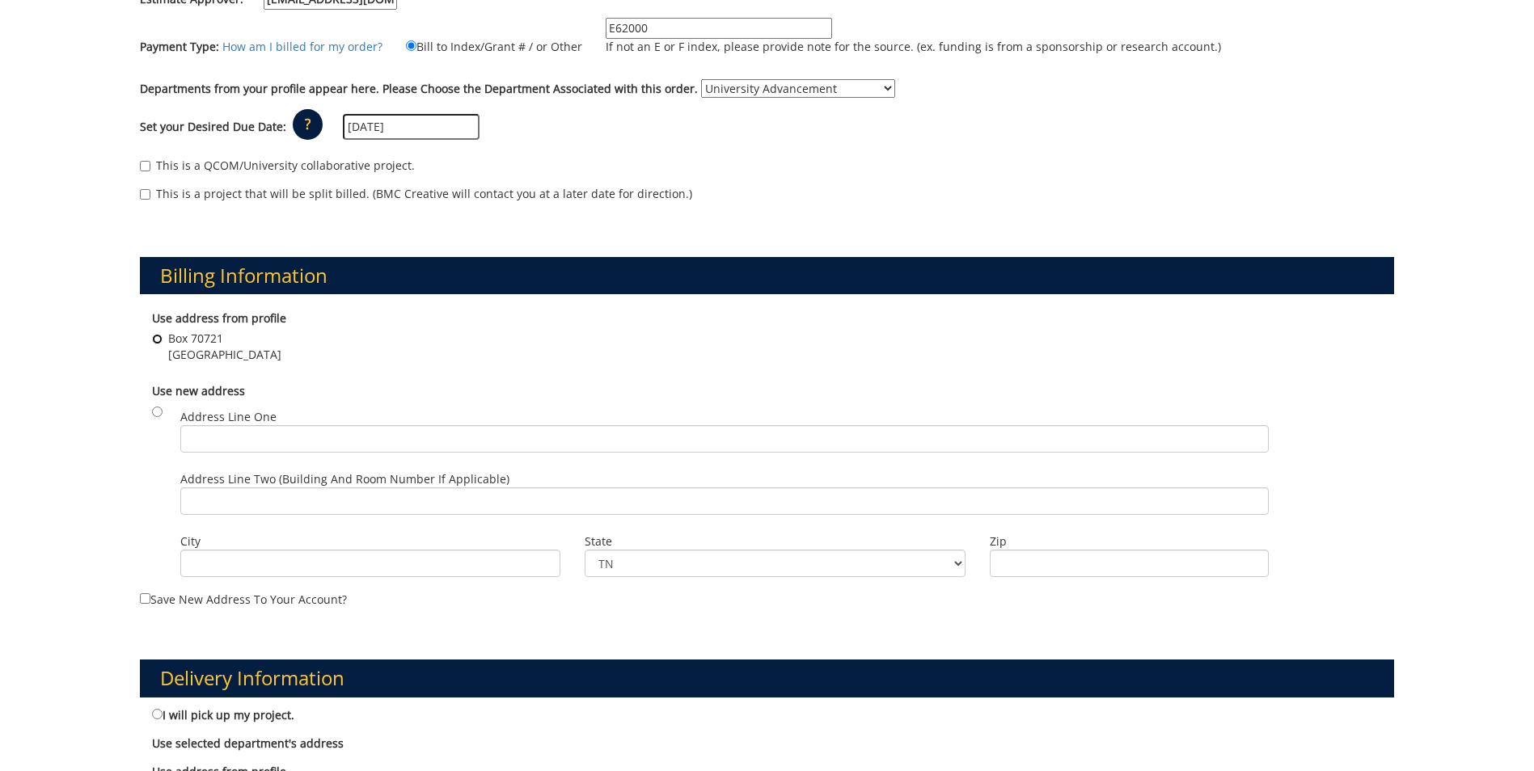
click at [155, 338] on input "Box 70721 Johnson City , TN 37614" at bounding box center [157, 339] width 11 height 11
radio input "true"
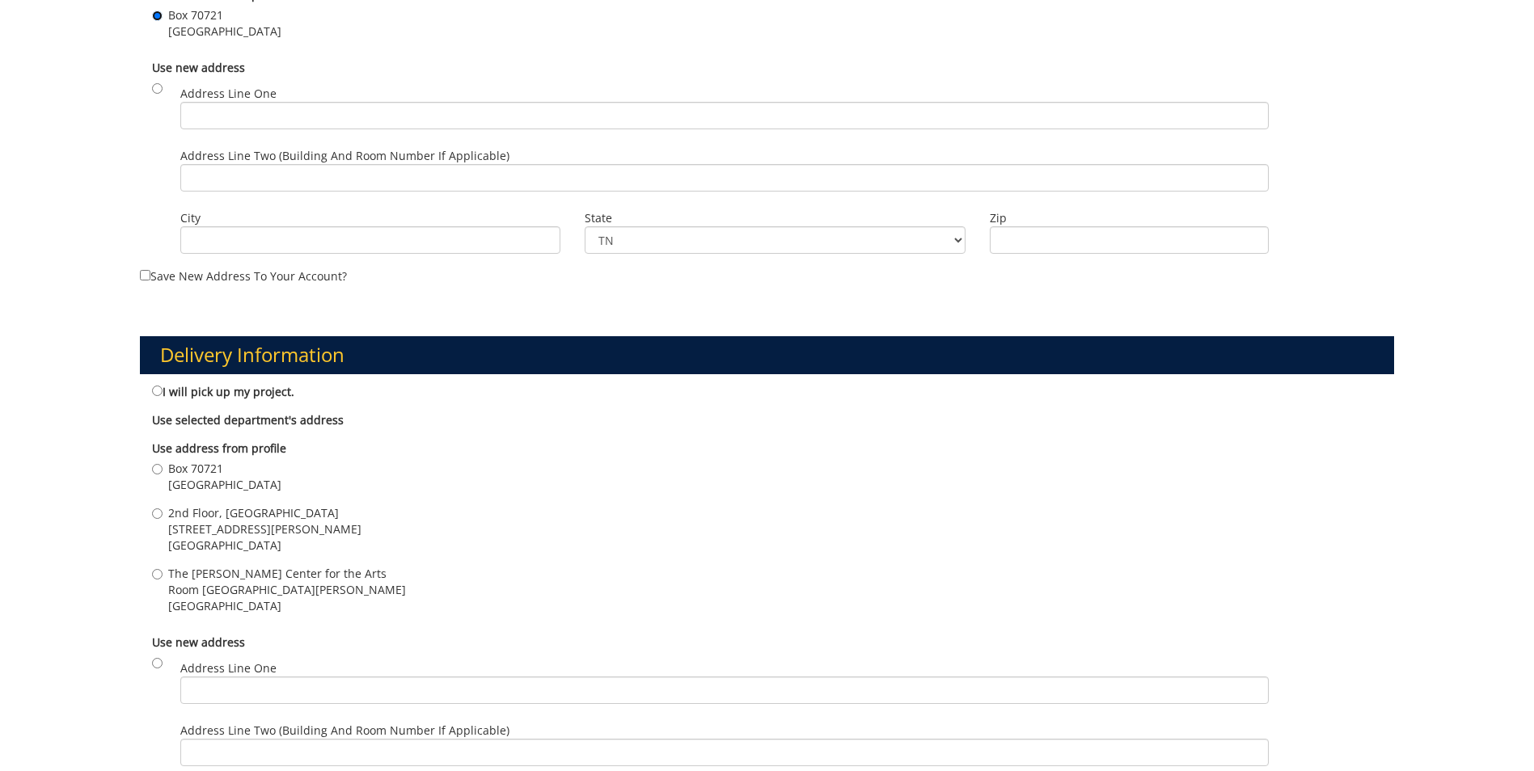
scroll to position [728, 0]
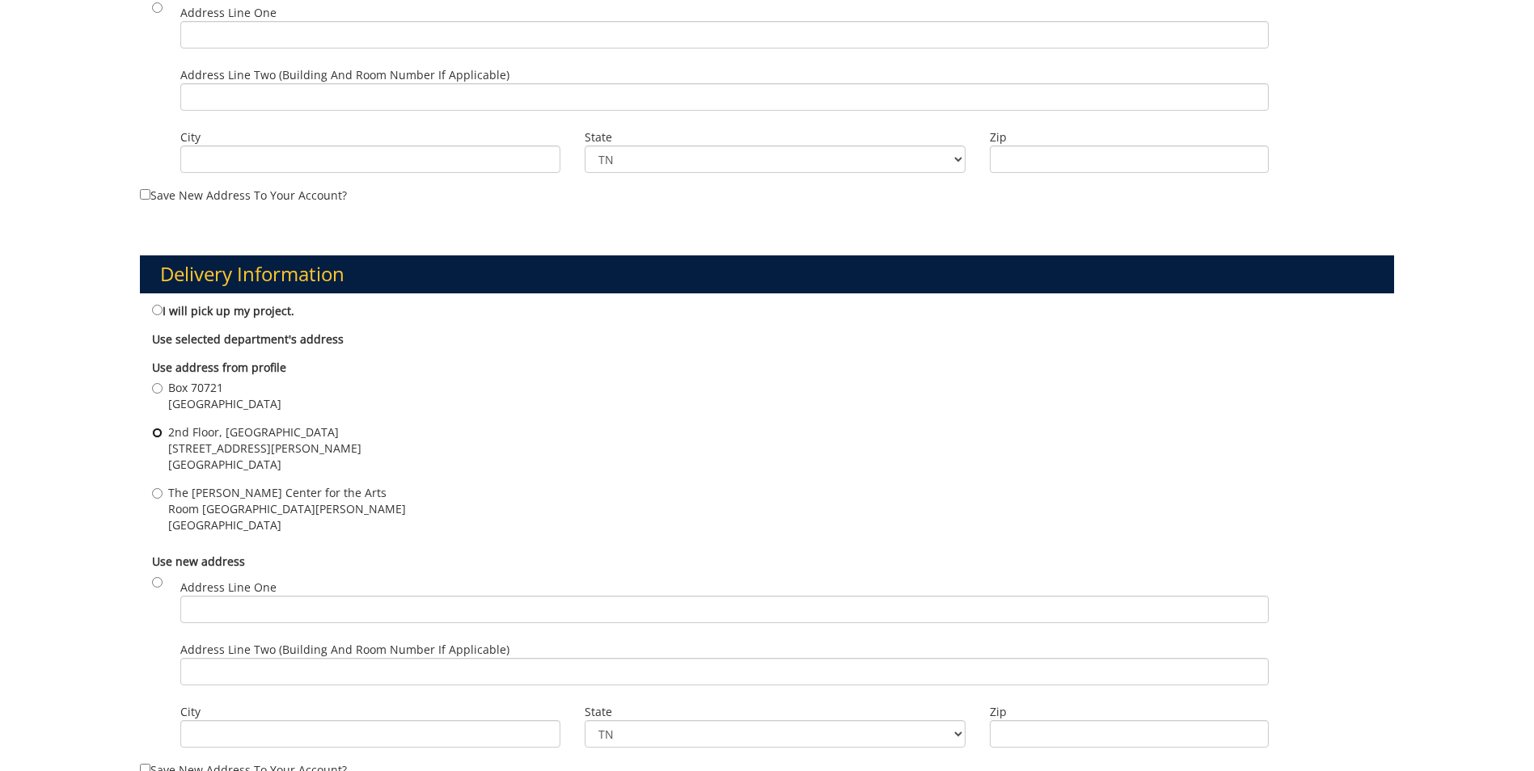
click at [156, 436] on input "2nd Floor, The Mill Building 602 Sevier Street Johnson City , TN 37604" at bounding box center [157, 433] width 11 height 11
radio input "true"
click at [536, 441] on div "2nd Floor, The Mill Building 602 Sevier Street Johnson City , TN 37604" at bounding box center [767, 451] width 1230 height 53
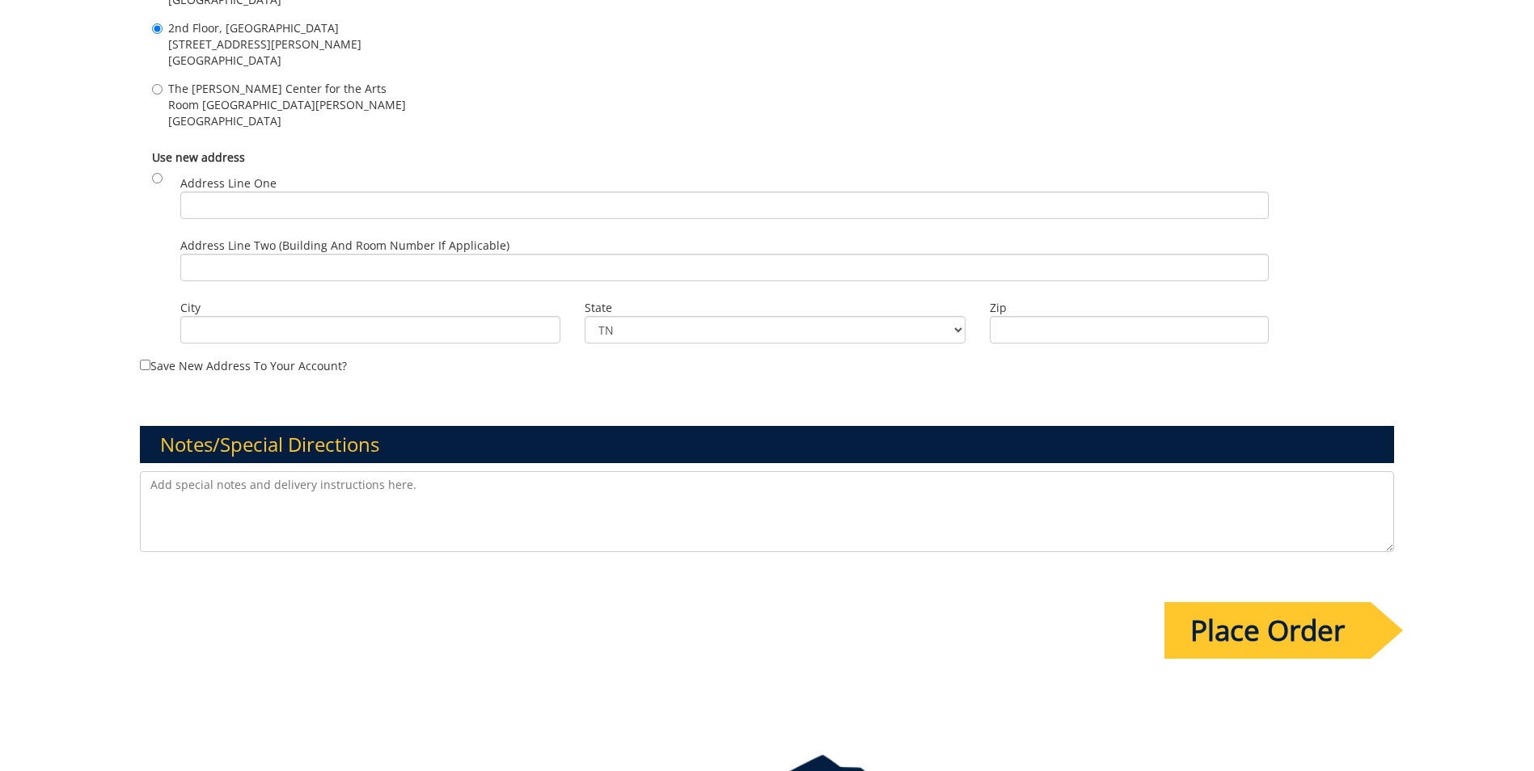
scroll to position [1213, 0]
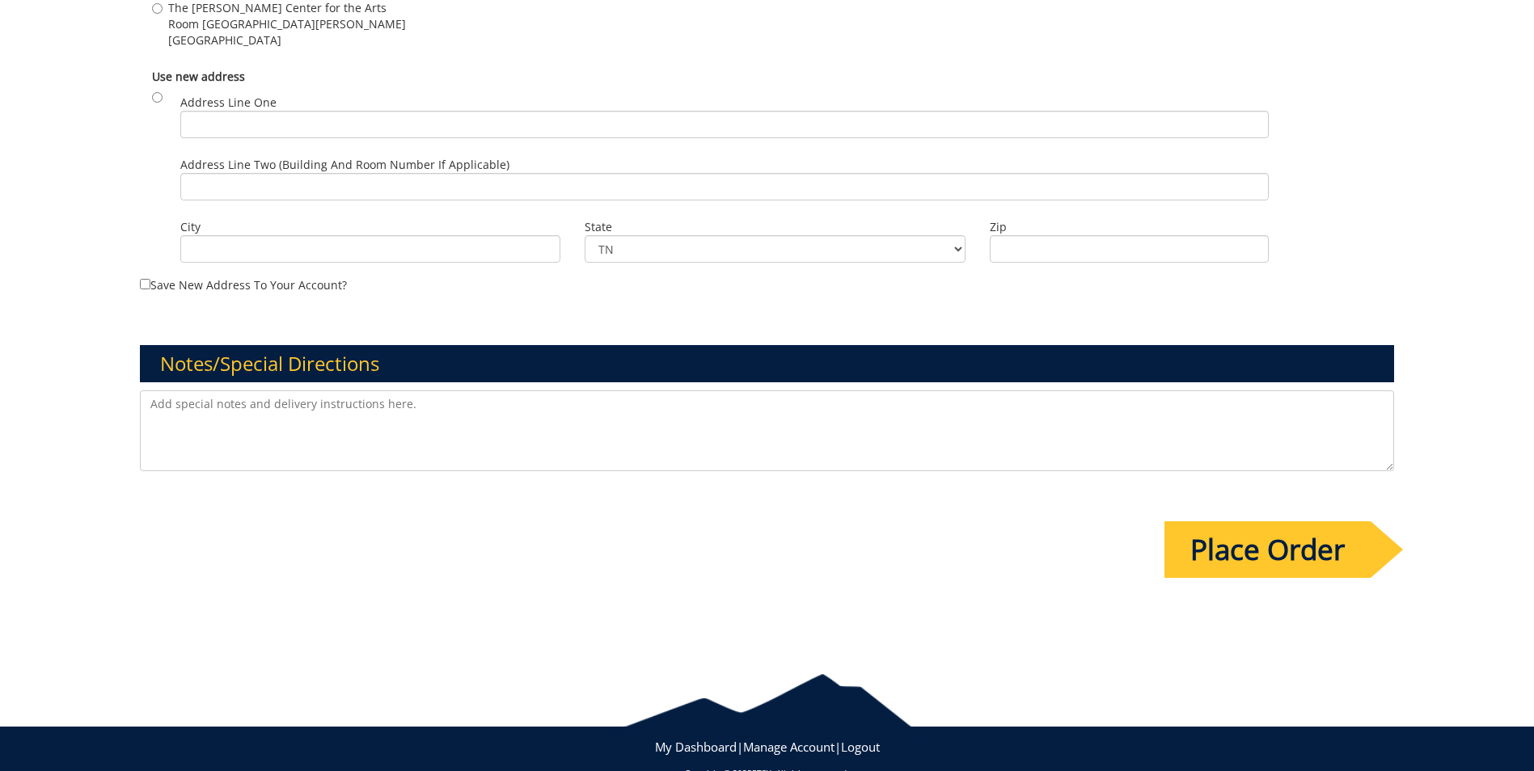
paste textarea "parking for the President’s Circle Tailgate"
drag, startPoint x: 151, startPoint y: 408, endPoint x: 198, endPoint y: 387, distance: 51.1
click at [157, 407] on textarea "parking for the President’s Circle Tailgate" at bounding box center [767, 431] width 1254 height 81
drag, startPoint x: 380, startPoint y: 408, endPoint x: 400, endPoint y: 406, distance: 20.3
click at [381, 408] on textarea "Sandwich boards should say Parking for the President’s Circle Tailgate" at bounding box center [767, 431] width 1254 height 81
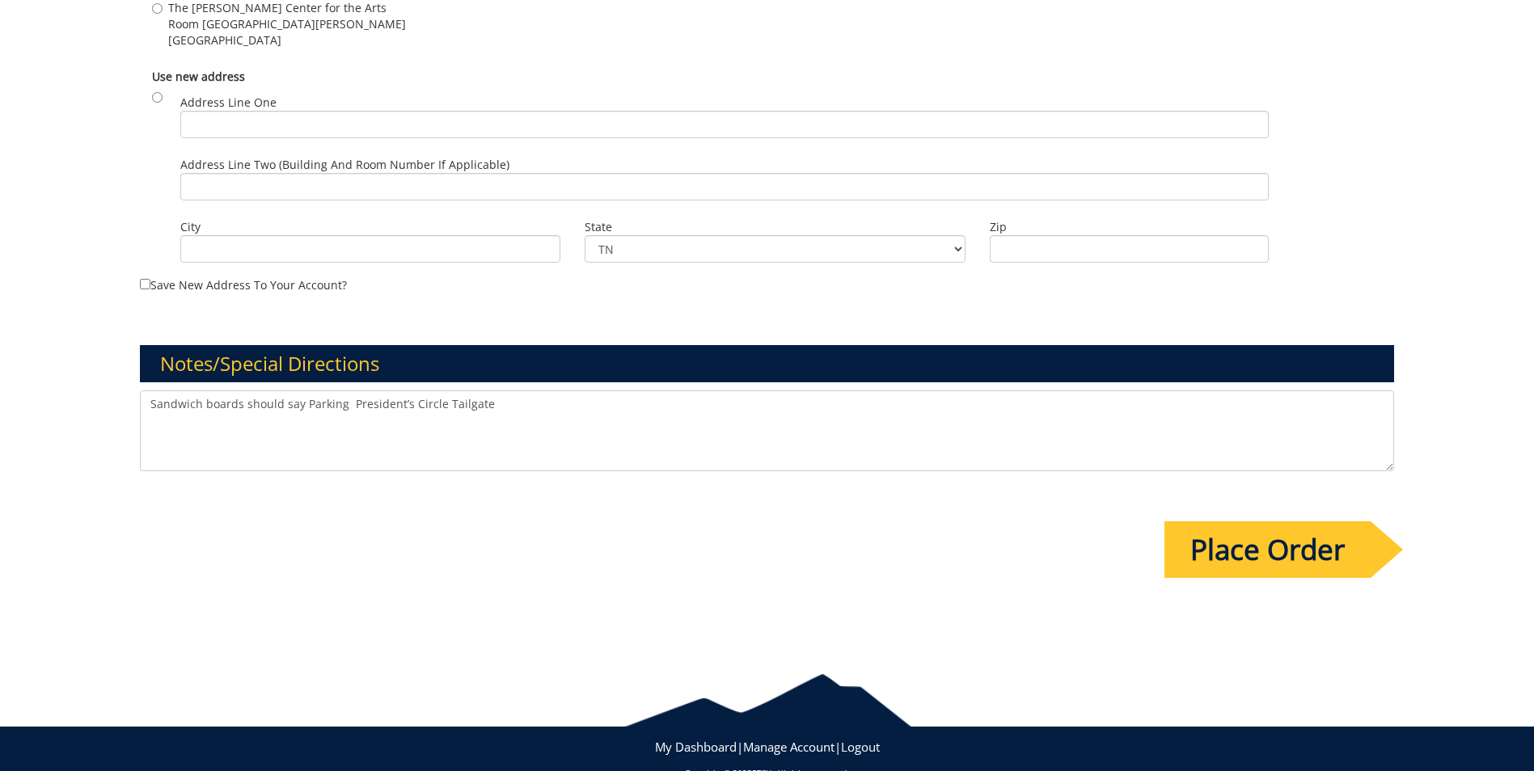
click at [502, 422] on textarea "Sandwich boards should say Parking President’s Circle Tailgate" at bounding box center [767, 431] width 1254 height 81
click at [611, 435] on textarea "Sandwich boards should say Parking President’s Circle Tailgate" at bounding box center [767, 431] width 1254 height 81
drag, startPoint x: 344, startPoint y: 405, endPoint x: 366, endPoint y: 402, distance: 22.1
click at [568, 420] on textarea "Sandwich boards should say Parking For President’s Circle Tailgate" at bounding box center [767, 431] width 1254 height 81
type textarea "Sandwich boards should say Parking For President’s Circle Tailgate. Two signs w…"
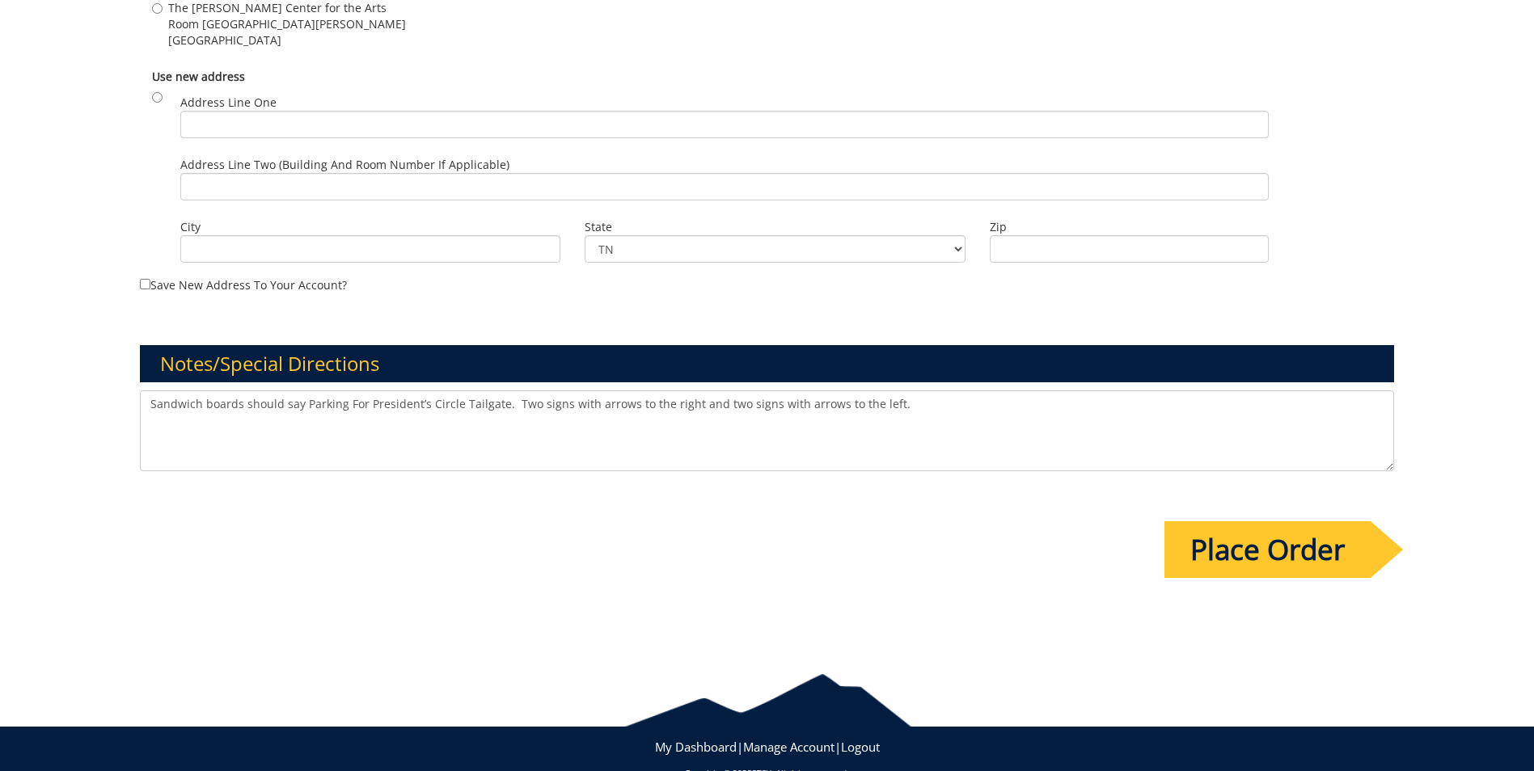
click at [1251, 551] on input "Place Order" at bounding box center [1267, 550] width 206 height 57
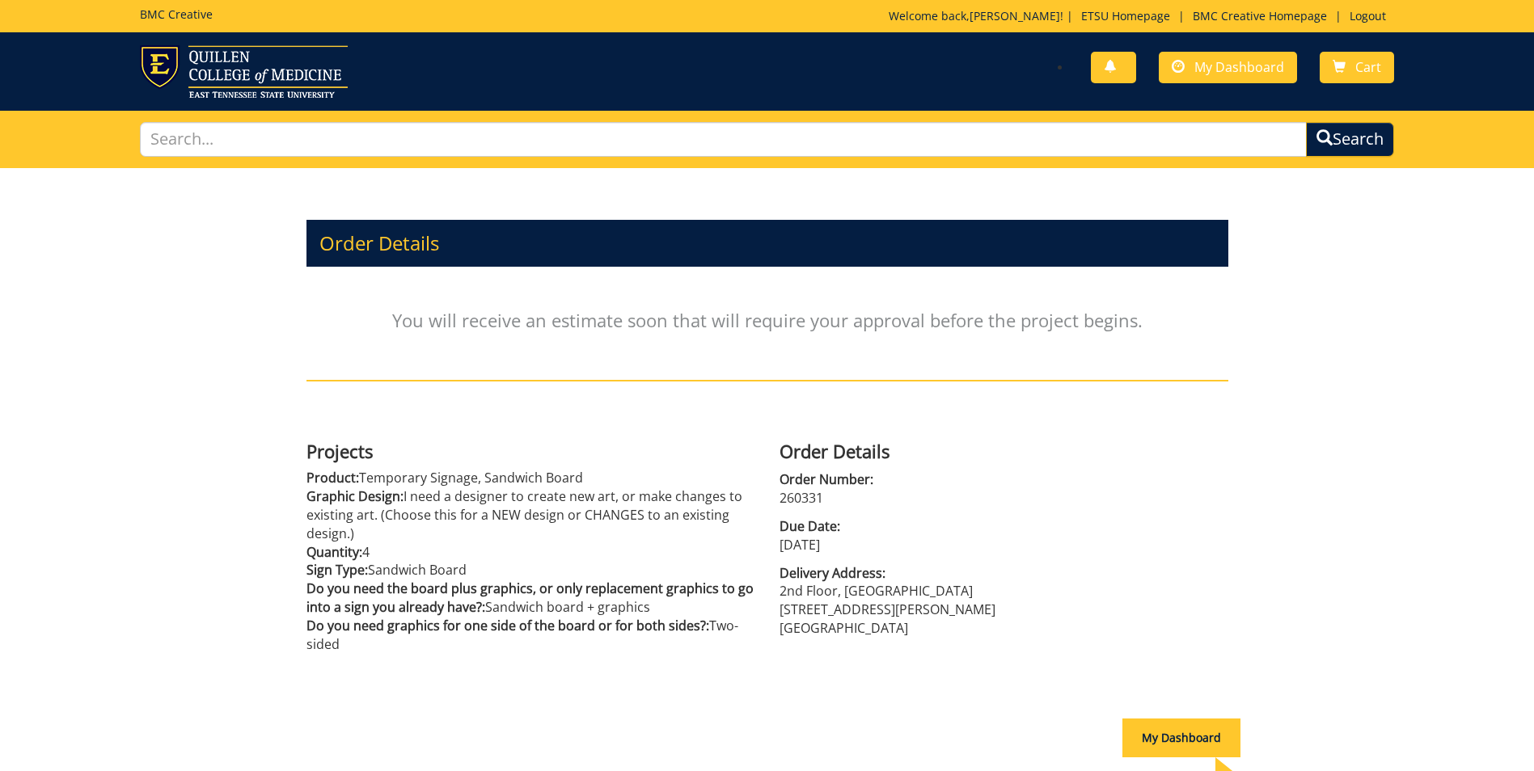
scroll to position [143, 0]
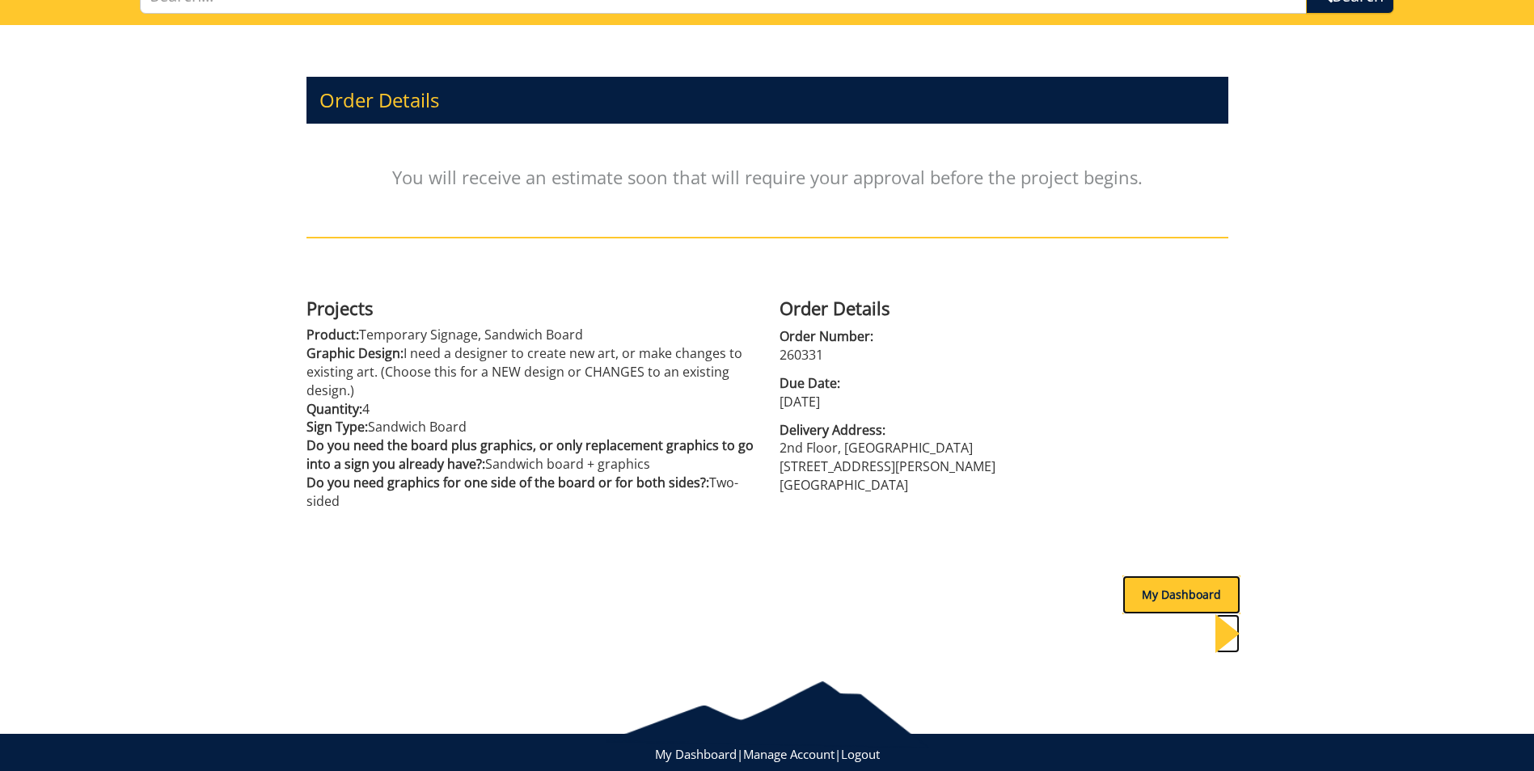
click at [1173, 594] on div "My Dashboard" at bounding box center [1181, 595] width 118 height 39
